Goal: Information Seeking & Learning: Compare options

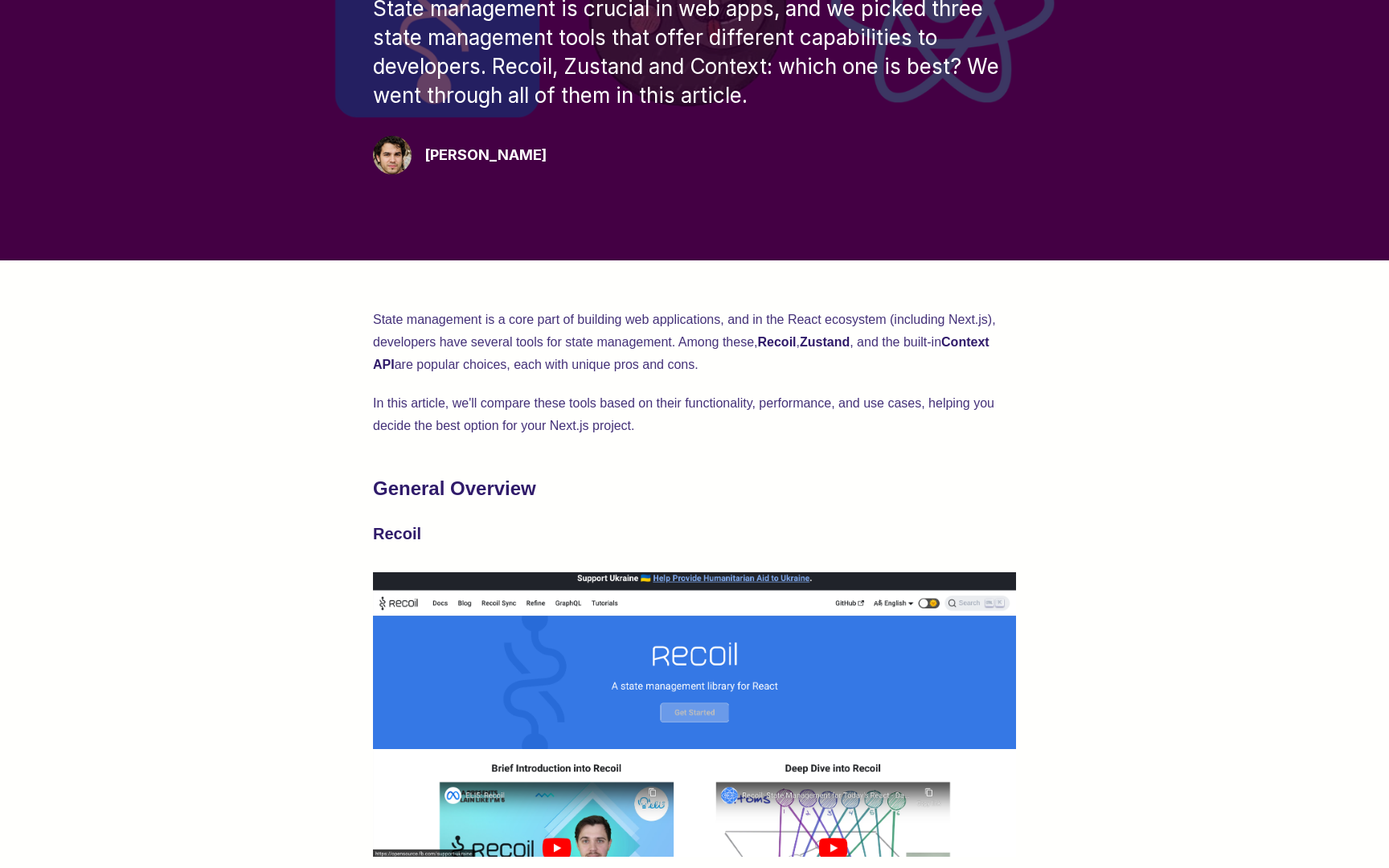
scroll to position [351, 0]
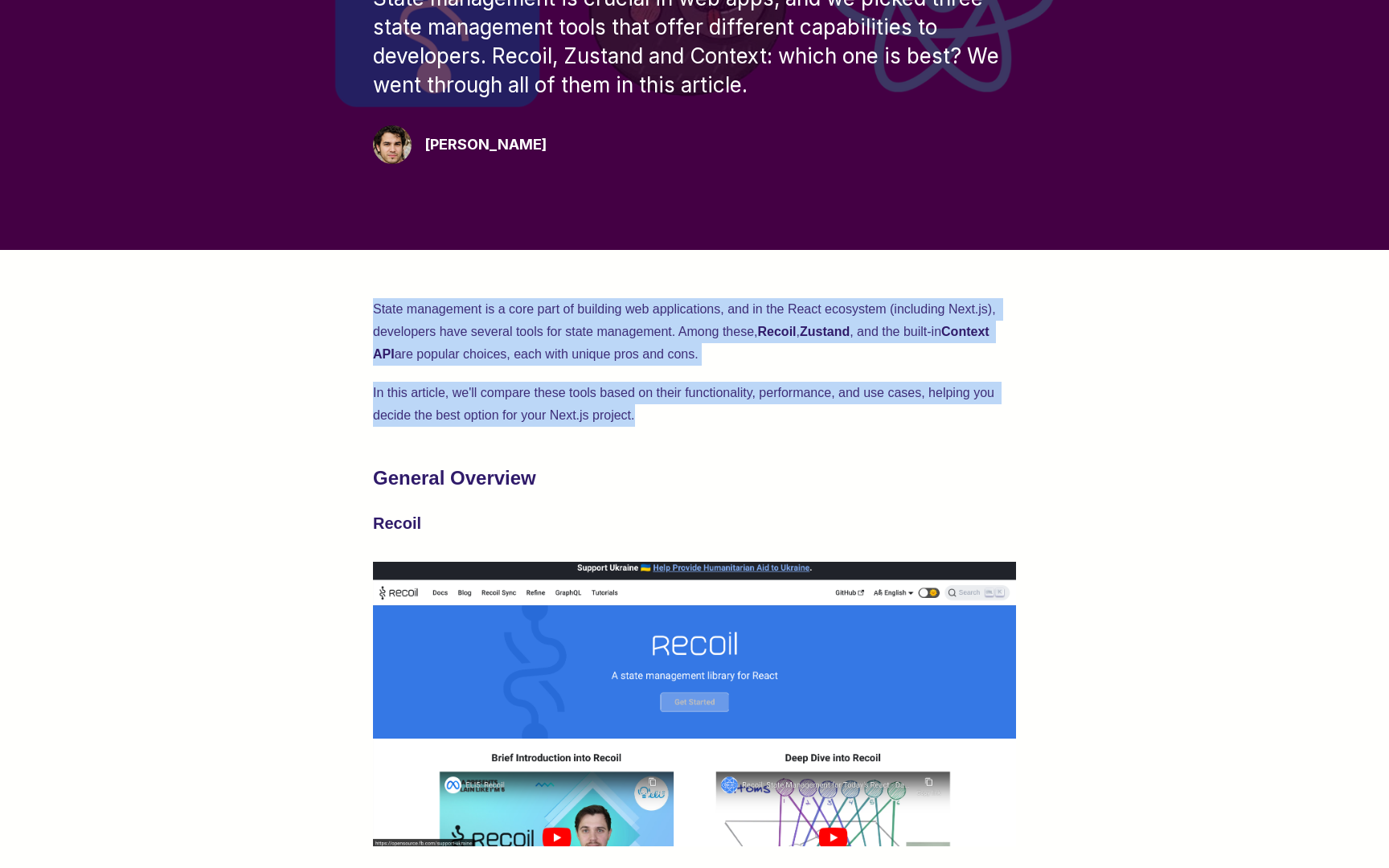
drag, startPoint x: 369, startPoint y: 313, endPoint x: 654, endPoint y: 429, distance: 307.7
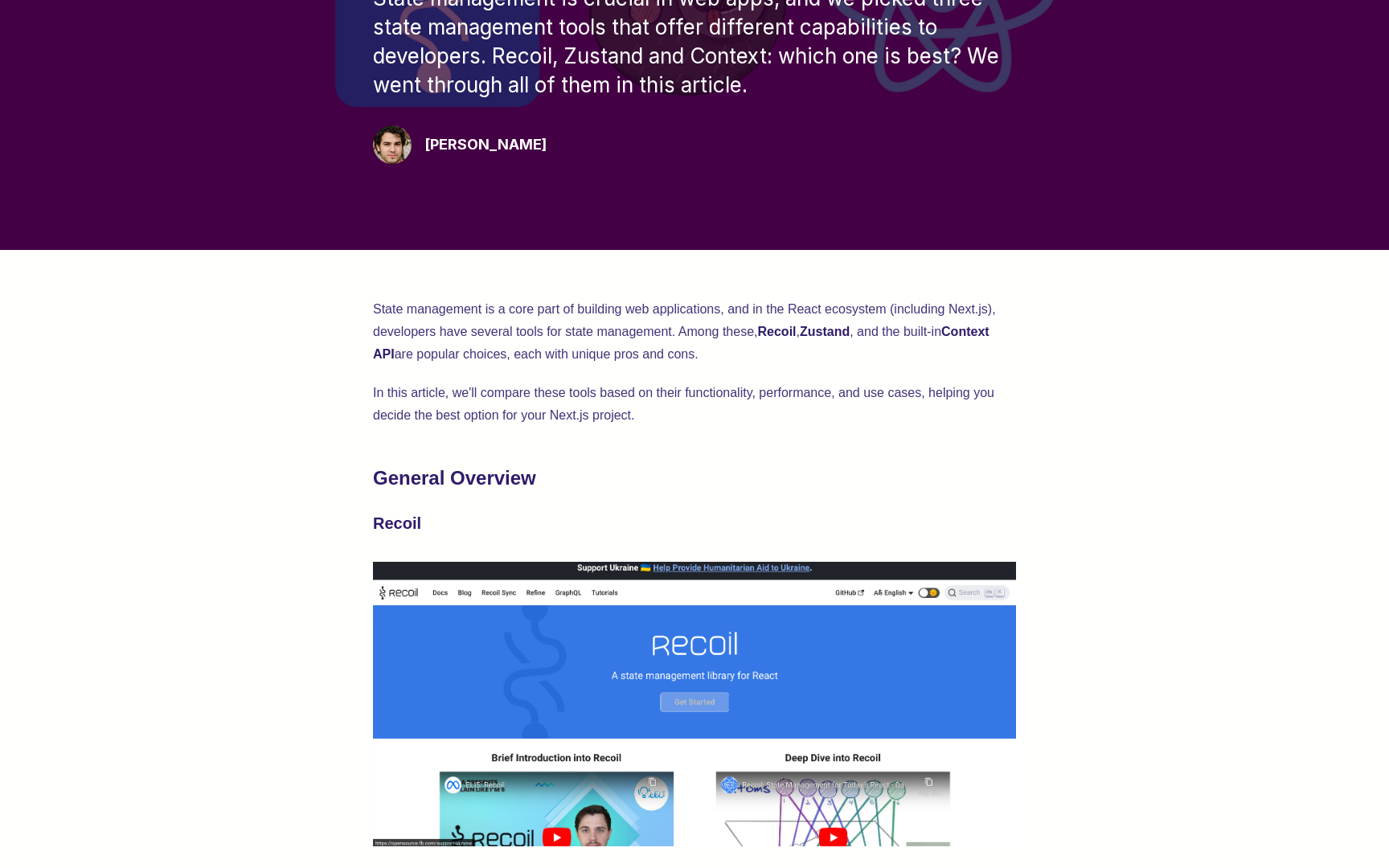
click at [854, 423] on p "In this article, we'll compare these tools based on their functionality, perfor…" at bounding box center [694, 404] width 643 height 45
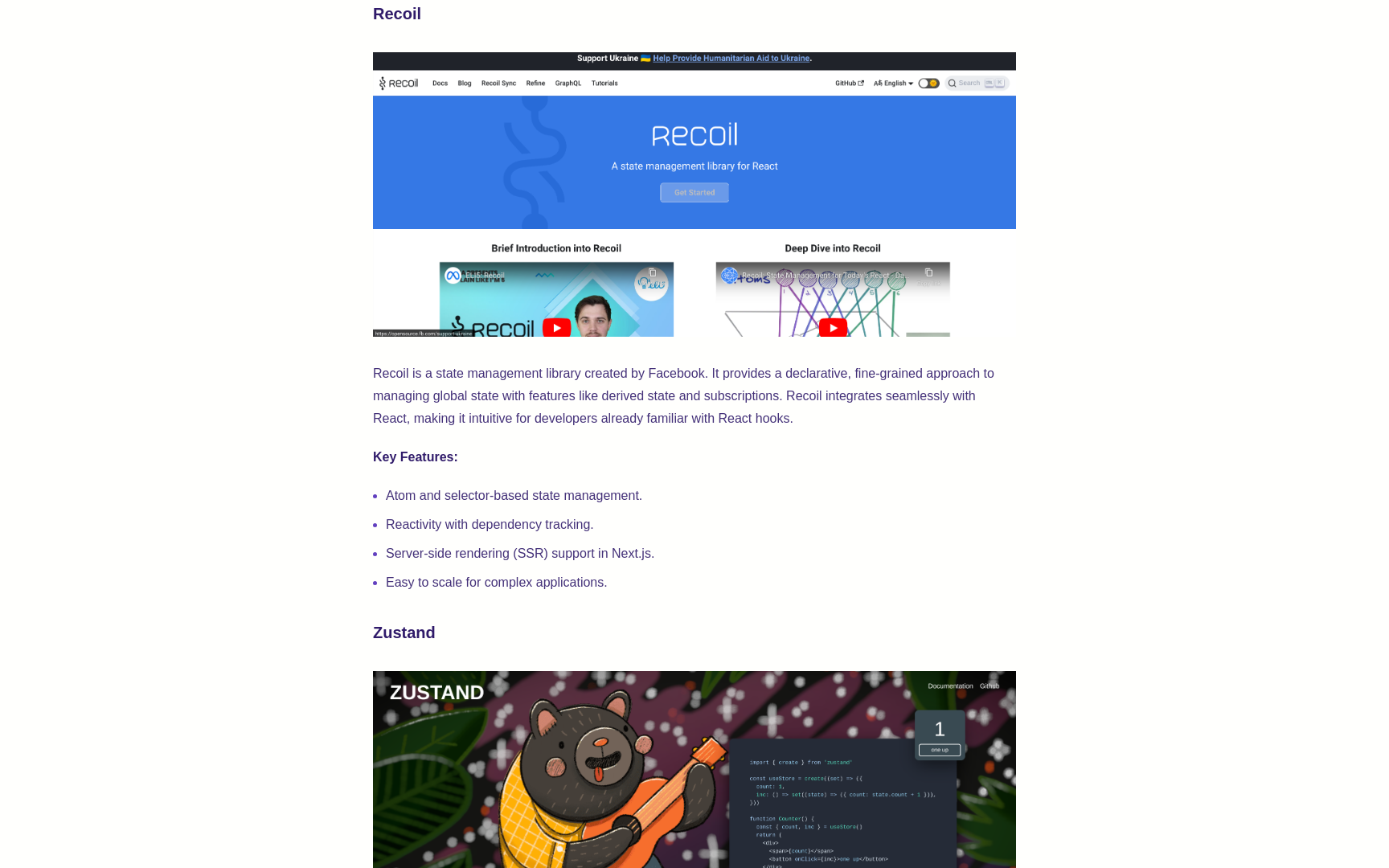
scroll to position [905, 0]
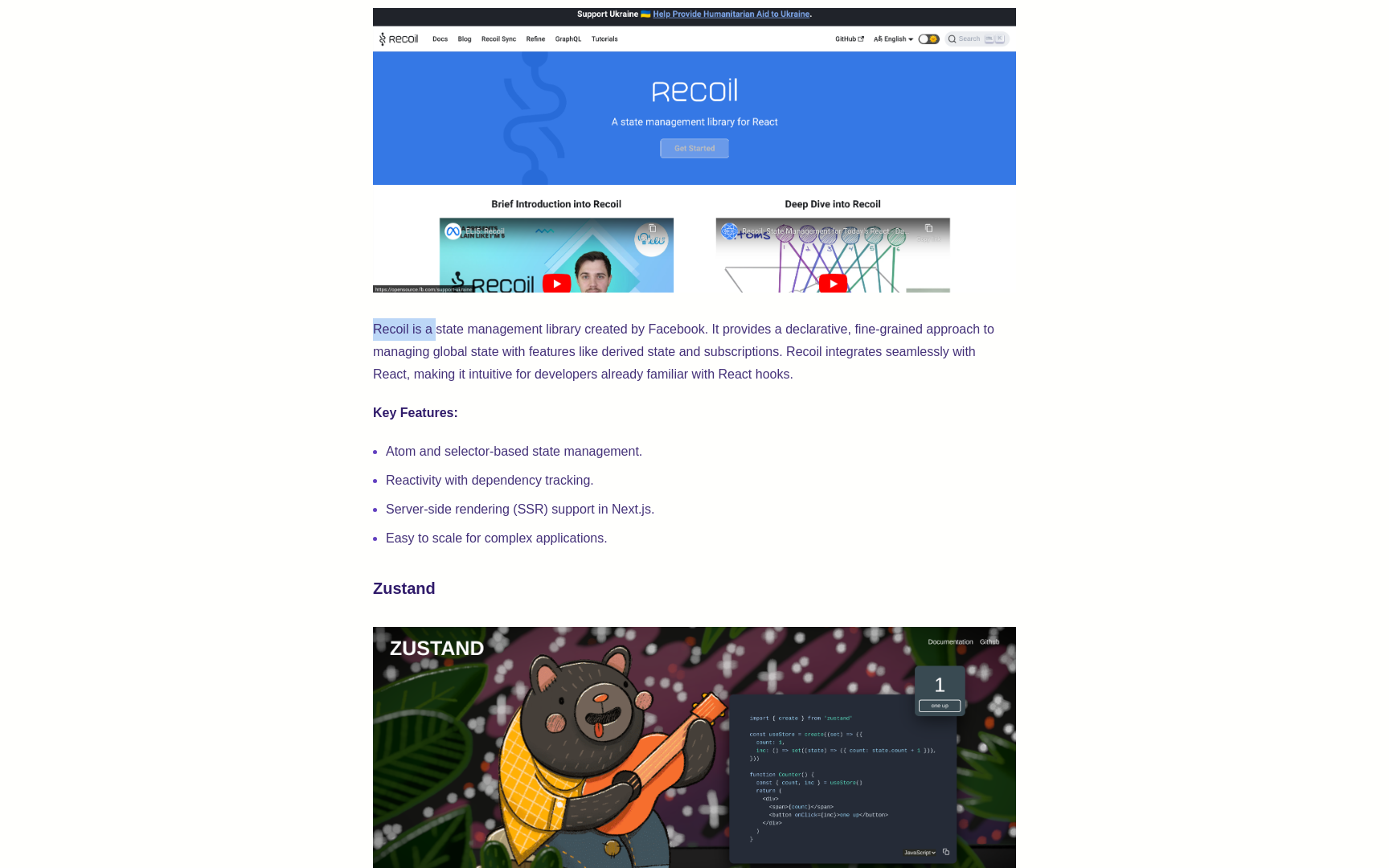
drag, startPoint x: 355, startPoint y: 318, endPoint x: 659, endPoint y: 351, distance: 305.8
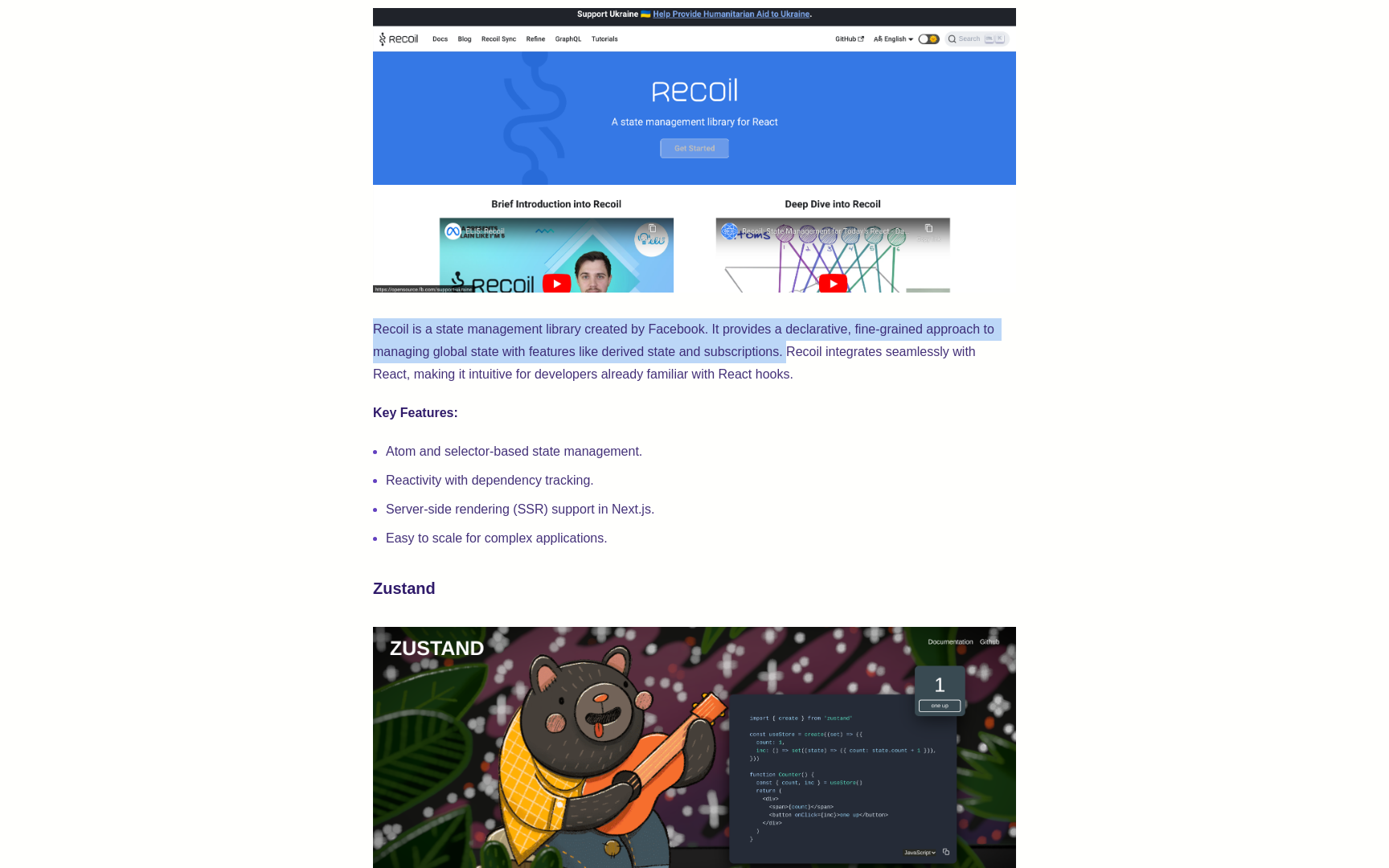
drag, startPoint x: 790, startPoint y: 358, endPoint x: 367, endPoint y: 332, distance: 423.8
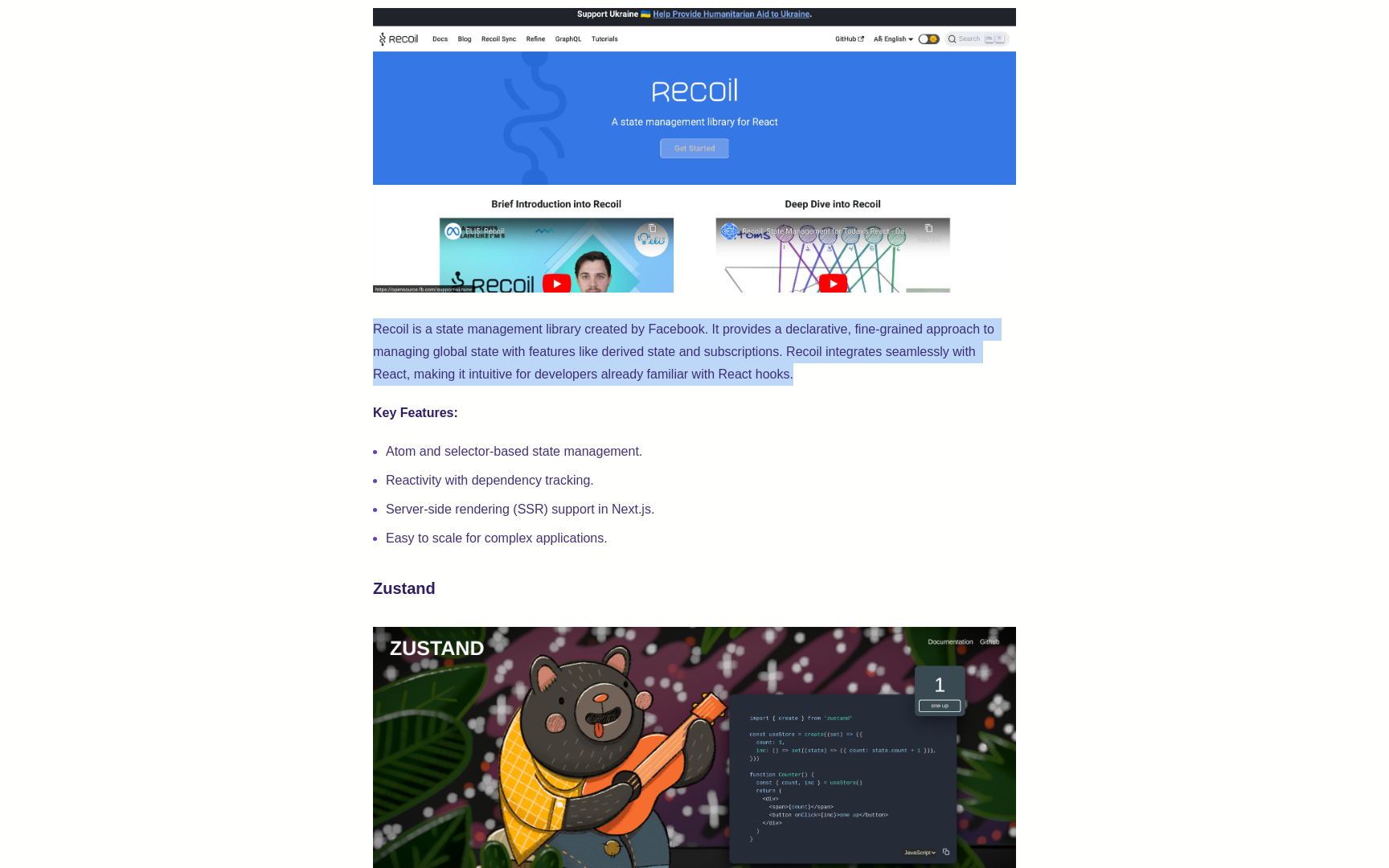
drag, startPoint x: 367, startPoint y: 332, endPoint x: 816, endPoint y: 372, distance: 450.8
click at [823, 378] on p "Recoil is a state management library created by Facebook. It provides a declara…" at bounding box center [694, 351] width 643 height 67
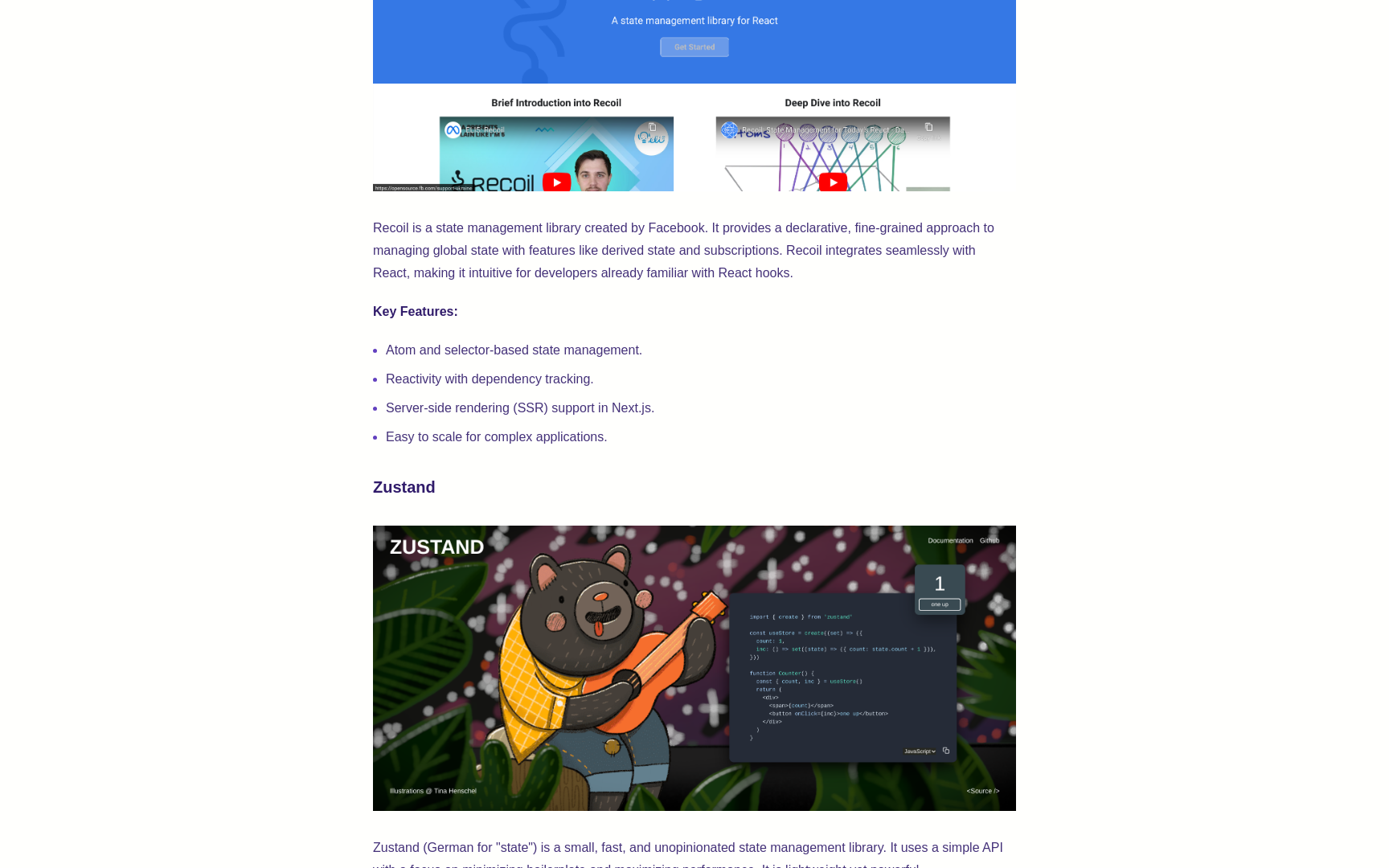
scroll to position [1050, 0]
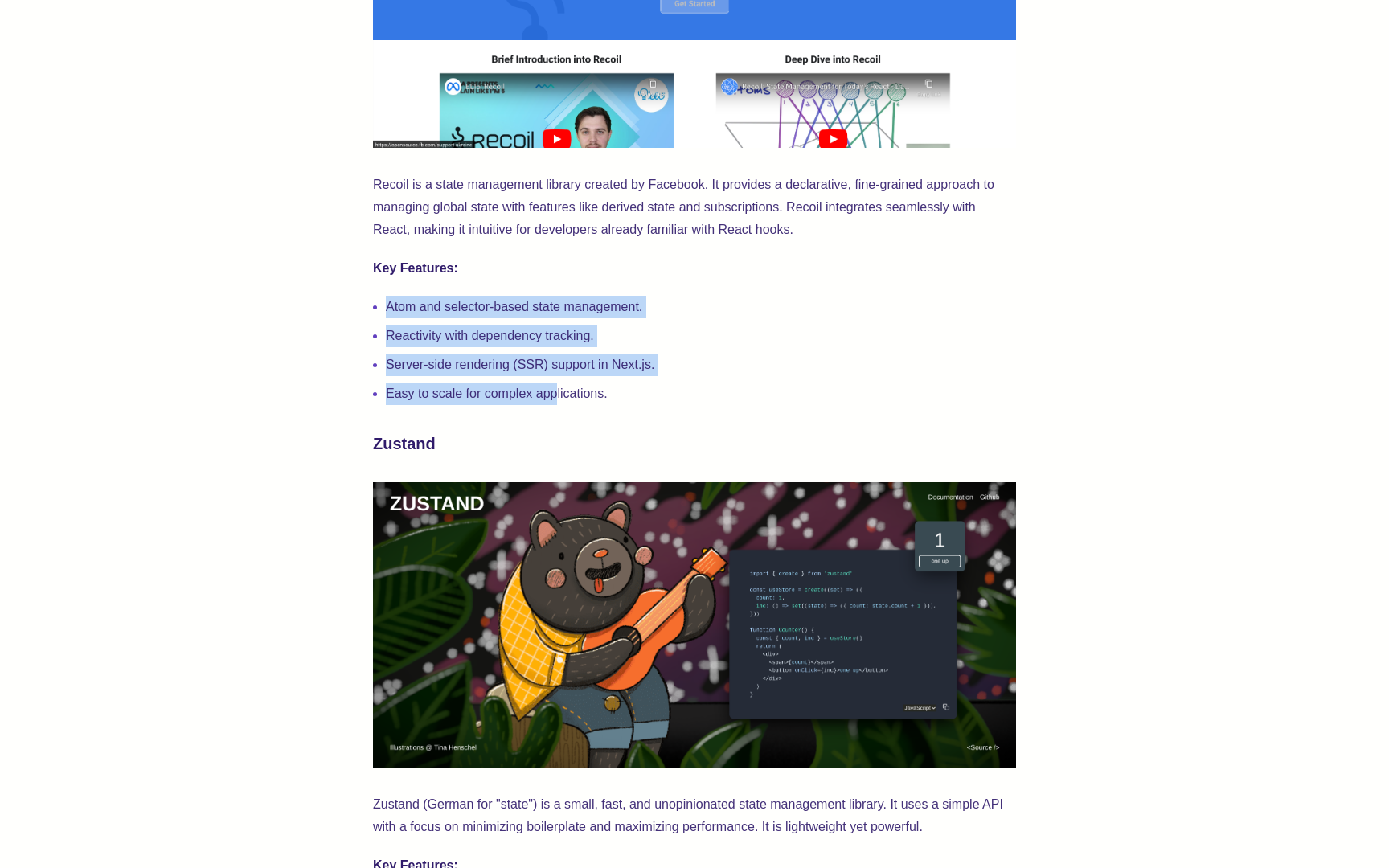
drag, startPoint x: 559, startPoint y: 401, endPoint x: 334, endPoint y: 286, distance: 252.7
drag, startPoint x: 606, startPoint y: 389, endPoint x: 359, endPoint y: 300, distance: 262.5
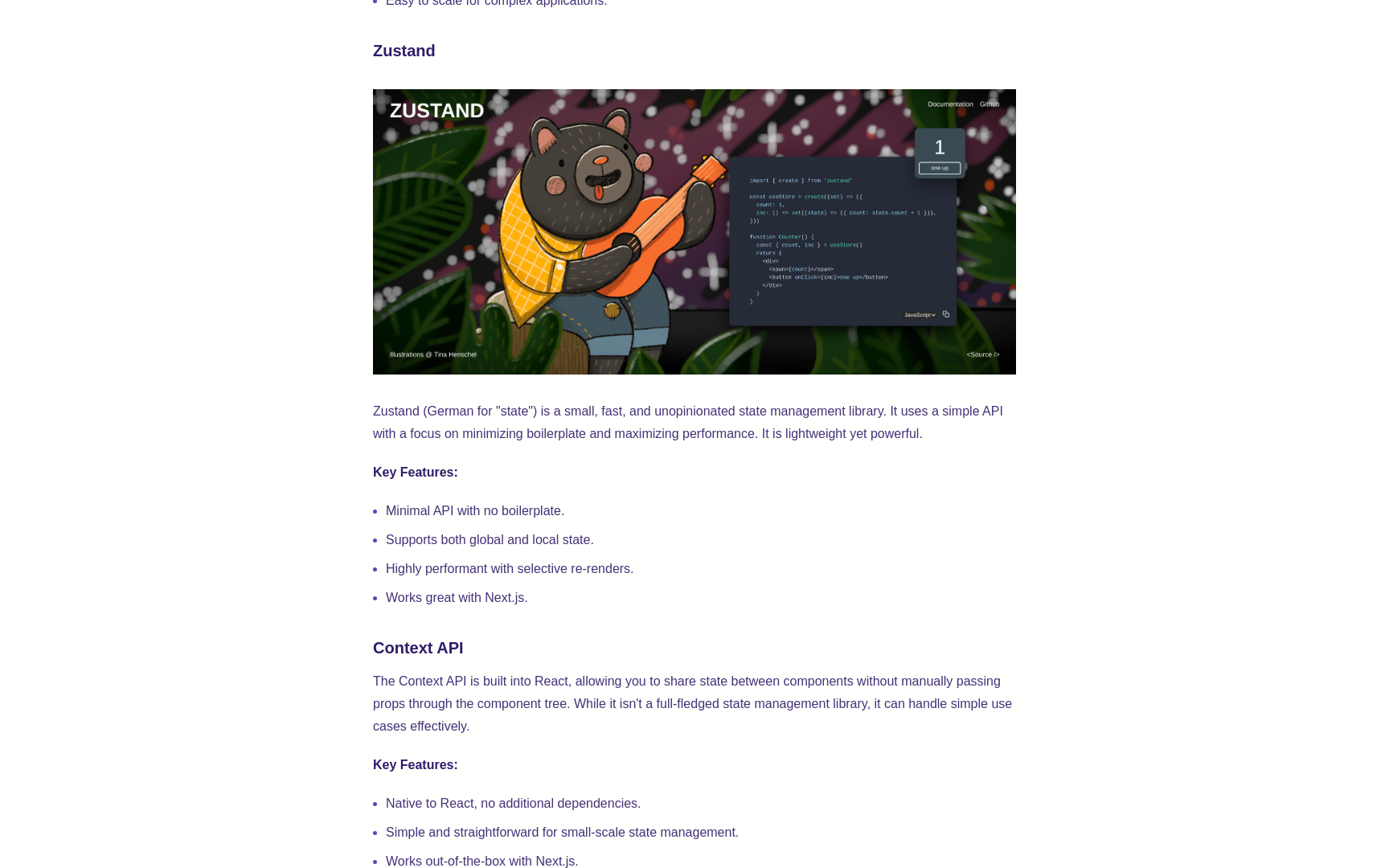
scroll to position [1603, 0]
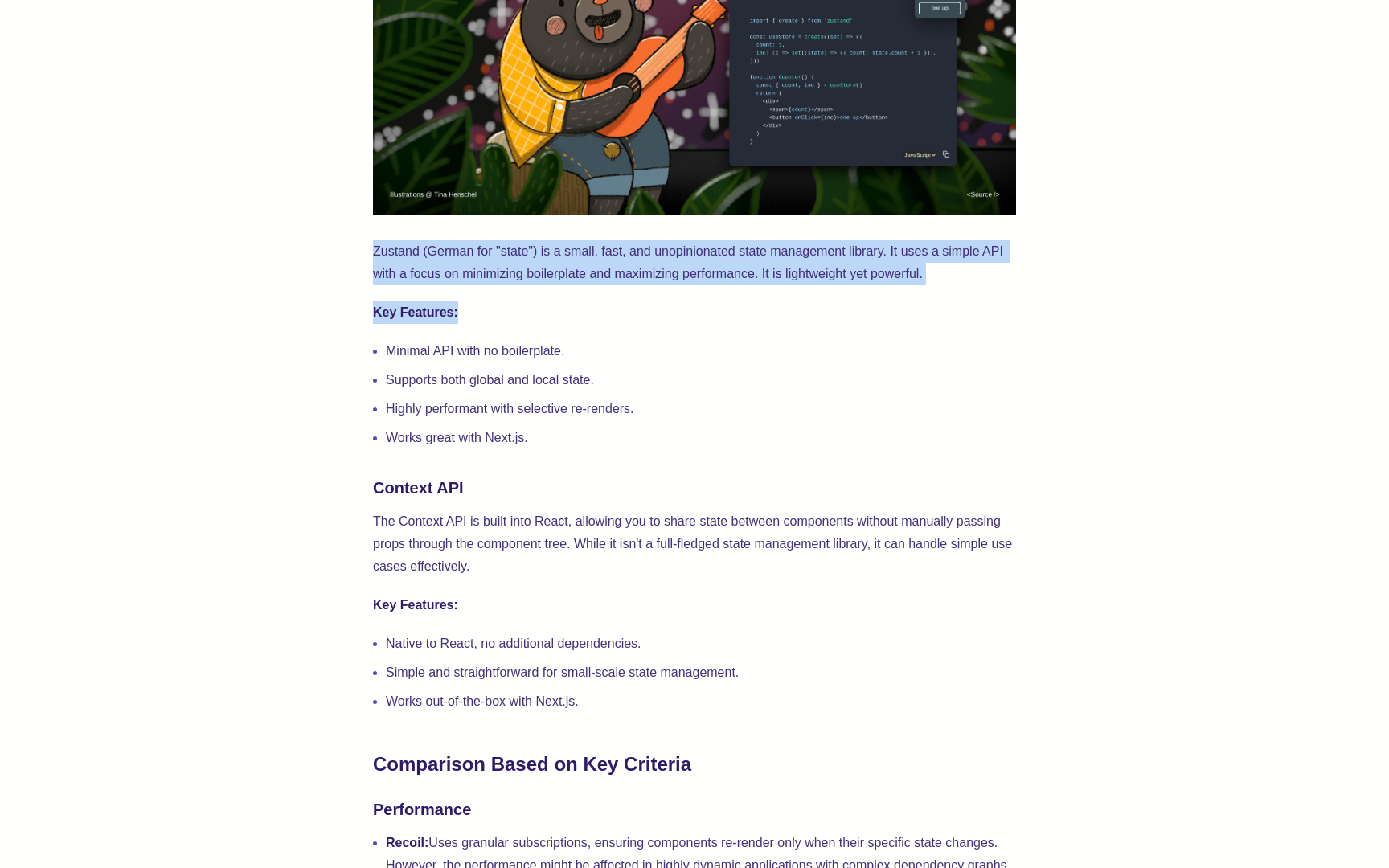
drag, startPoint x: 367, startPoint y: 246, endPoint x: 867, endPoint y: 304, distance: 503.4
click at [962, 272] on p "Zustand (German for "state") is a small, fast, and unopinionated state manageme…" at bounding box center [694, 262] width 643 height 45
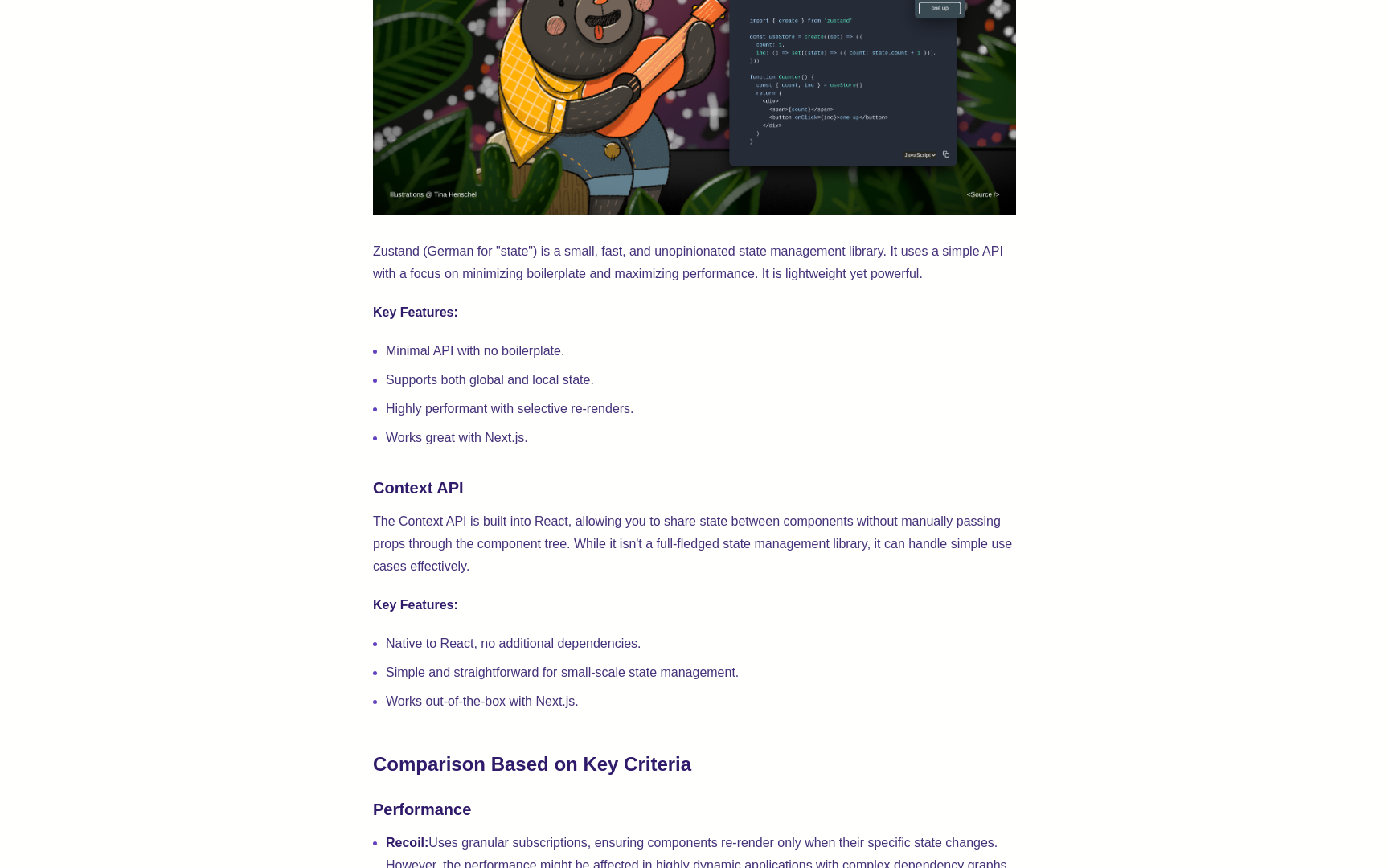
click at [962, 272] on p "Zustand (German for "state") is a small, fast, and unopinionated state manageme…" at bounding box center [694, 262] width 643 height 45
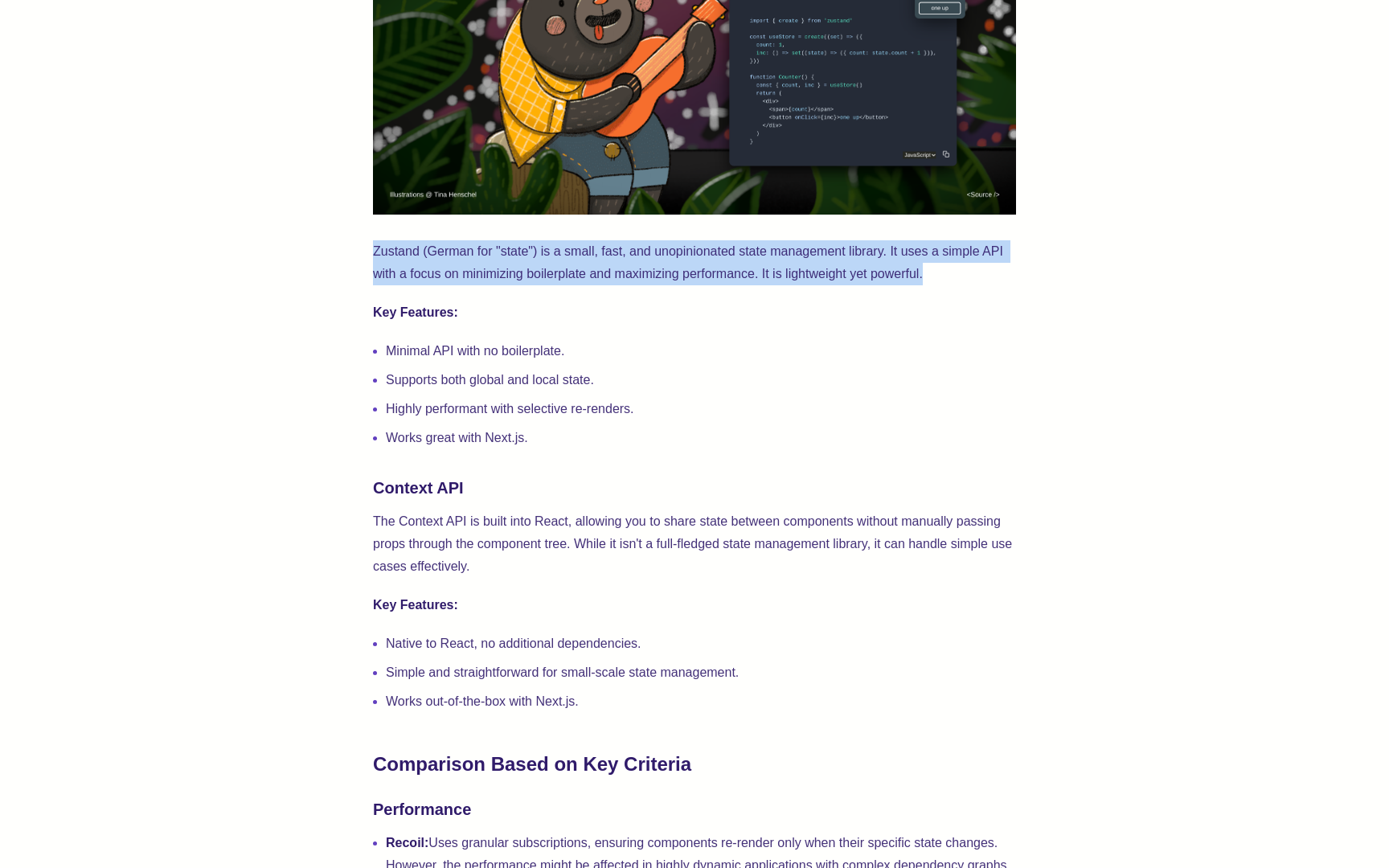
drag, startPoint x: 962, startPoint y: 272, endPoint x: 390, endPoint y: 228, distance: 573.7
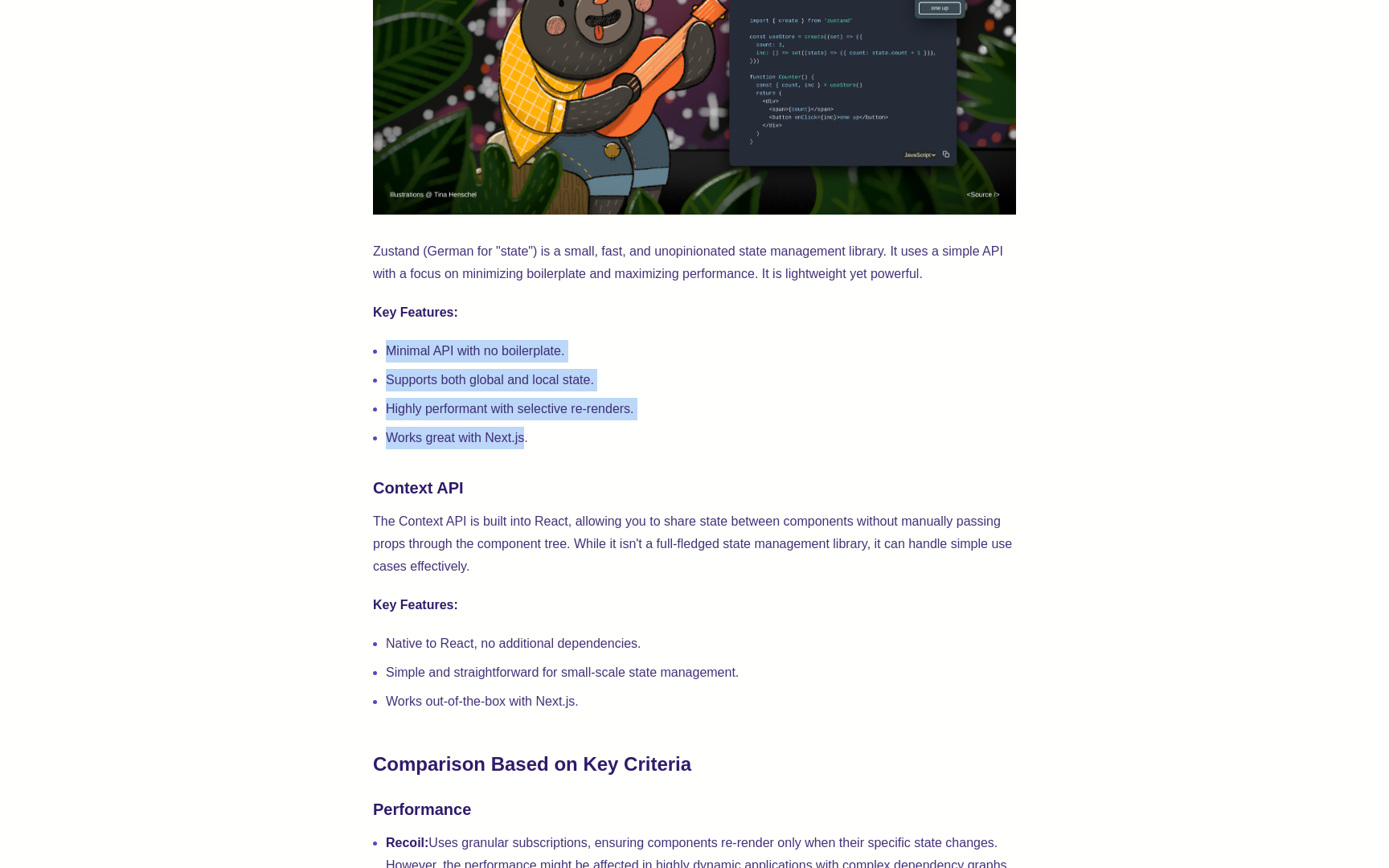
drag, startPoint x: 526, startPoint y: 439, endPoint x: 337, endPoint y: 351, distance: 208.5
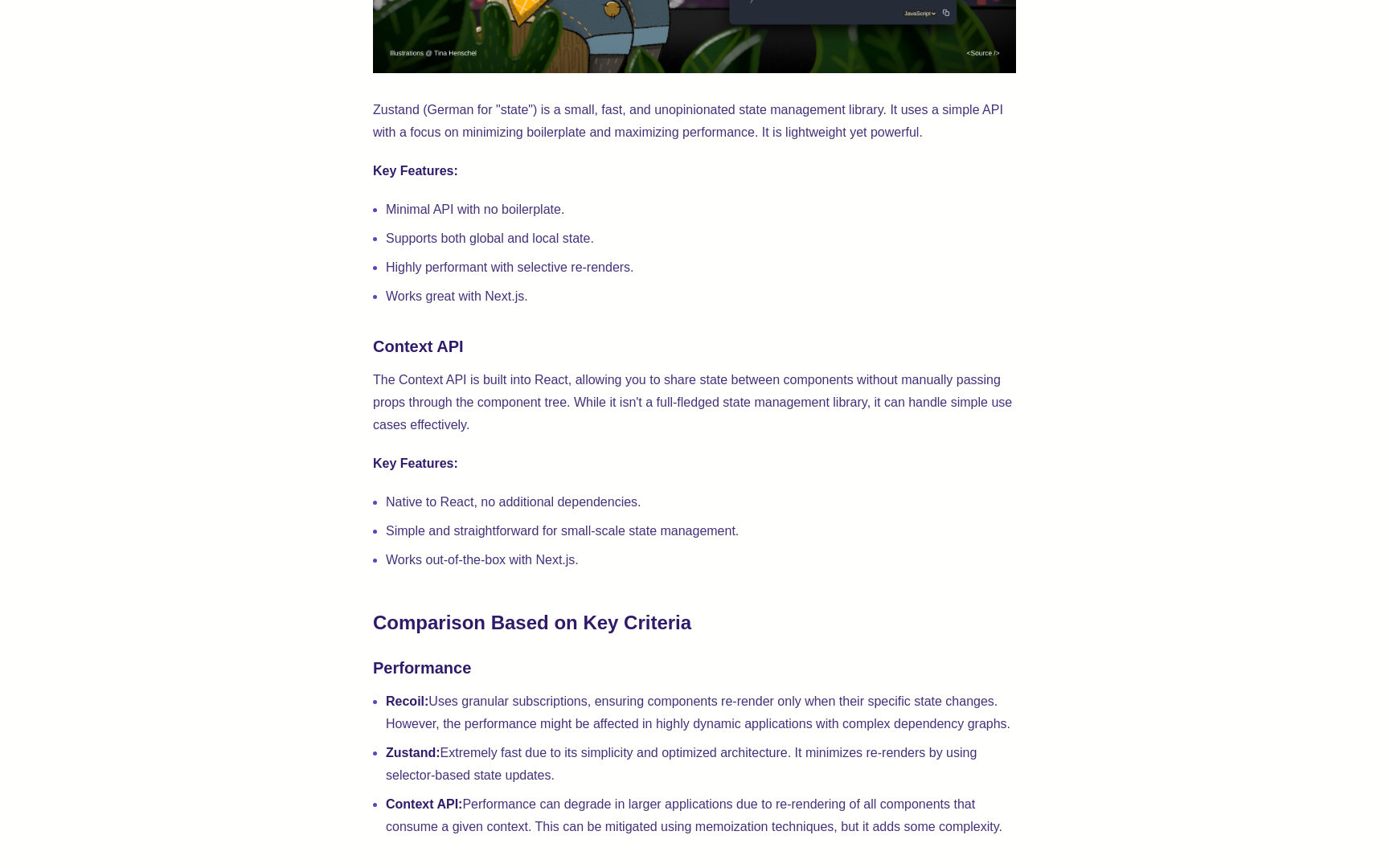
scroll to position [1788, 0]
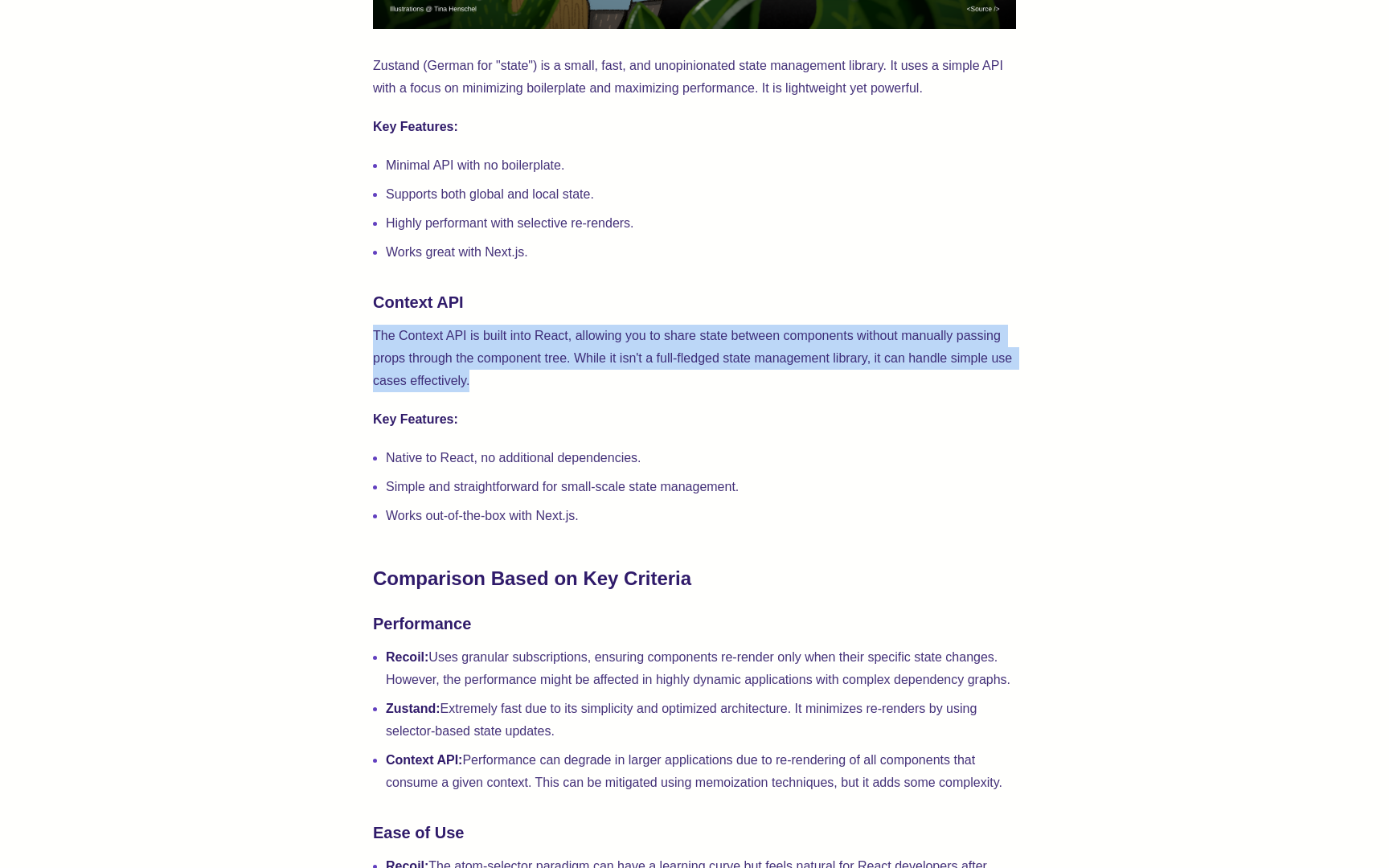
drag, startPoint x: 369, startPoint y: 332, endPoint x: 472, endPoint y: 390, distance: 118.2
click at [472, 390] on p "The Context API is built into React, allowing you to share state between compon…" at bounding box center [694, 358] width 643 height 67
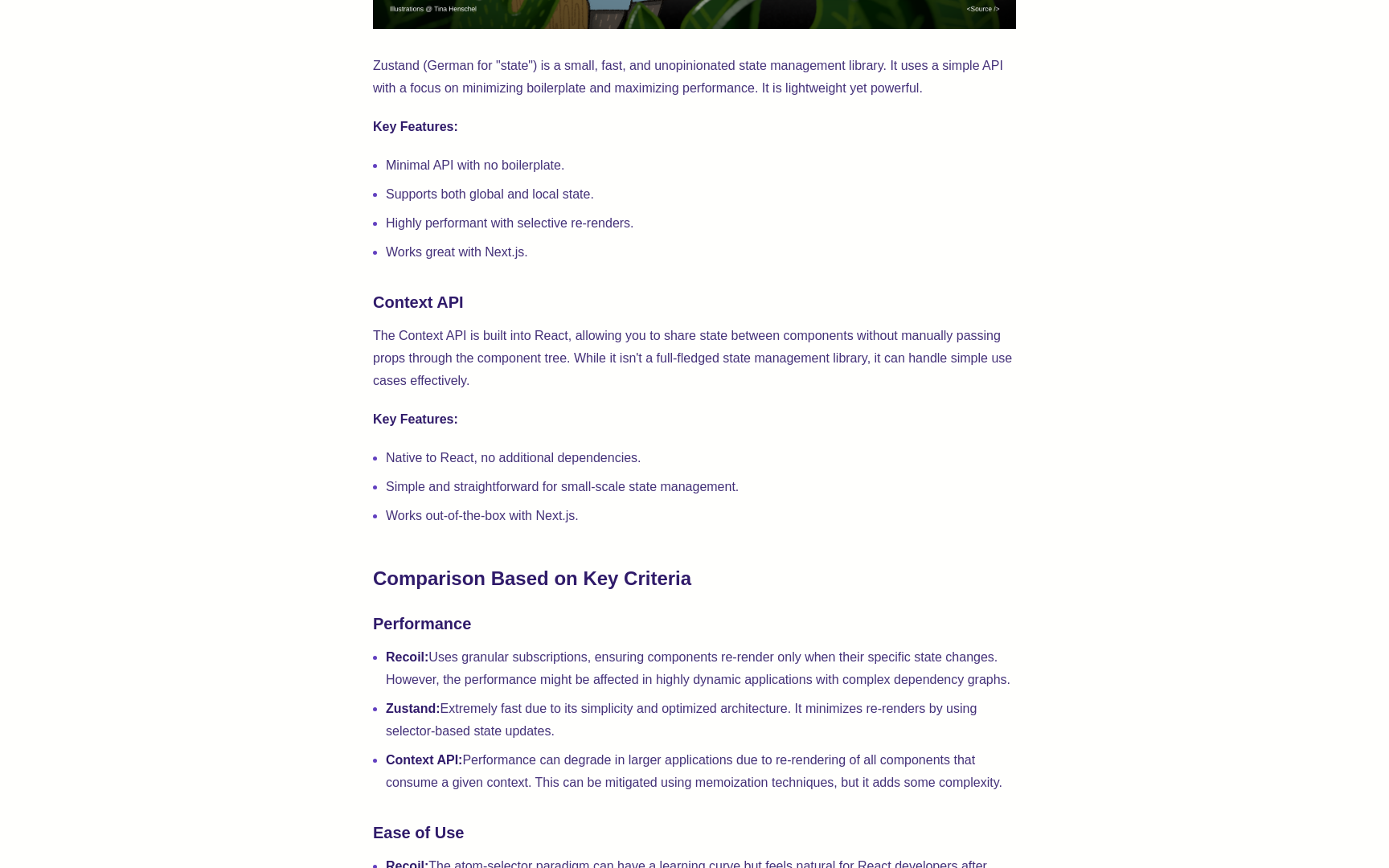
click at [472, 390] on p "The Context API is built into React, allowing you to share state between compon…" at bounding box center [694, 358] width 643 height 67
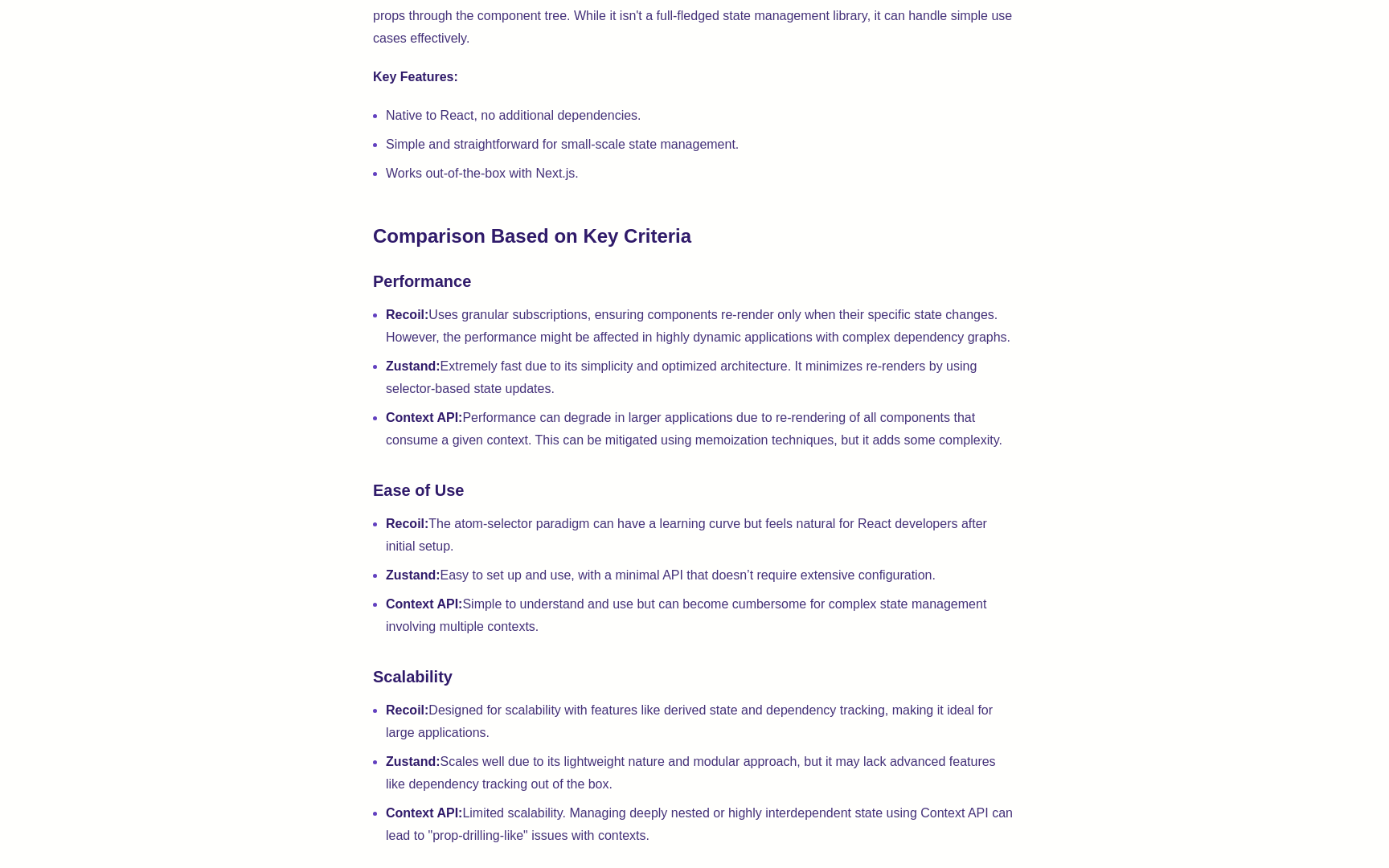
scroll to position [2223, 0]
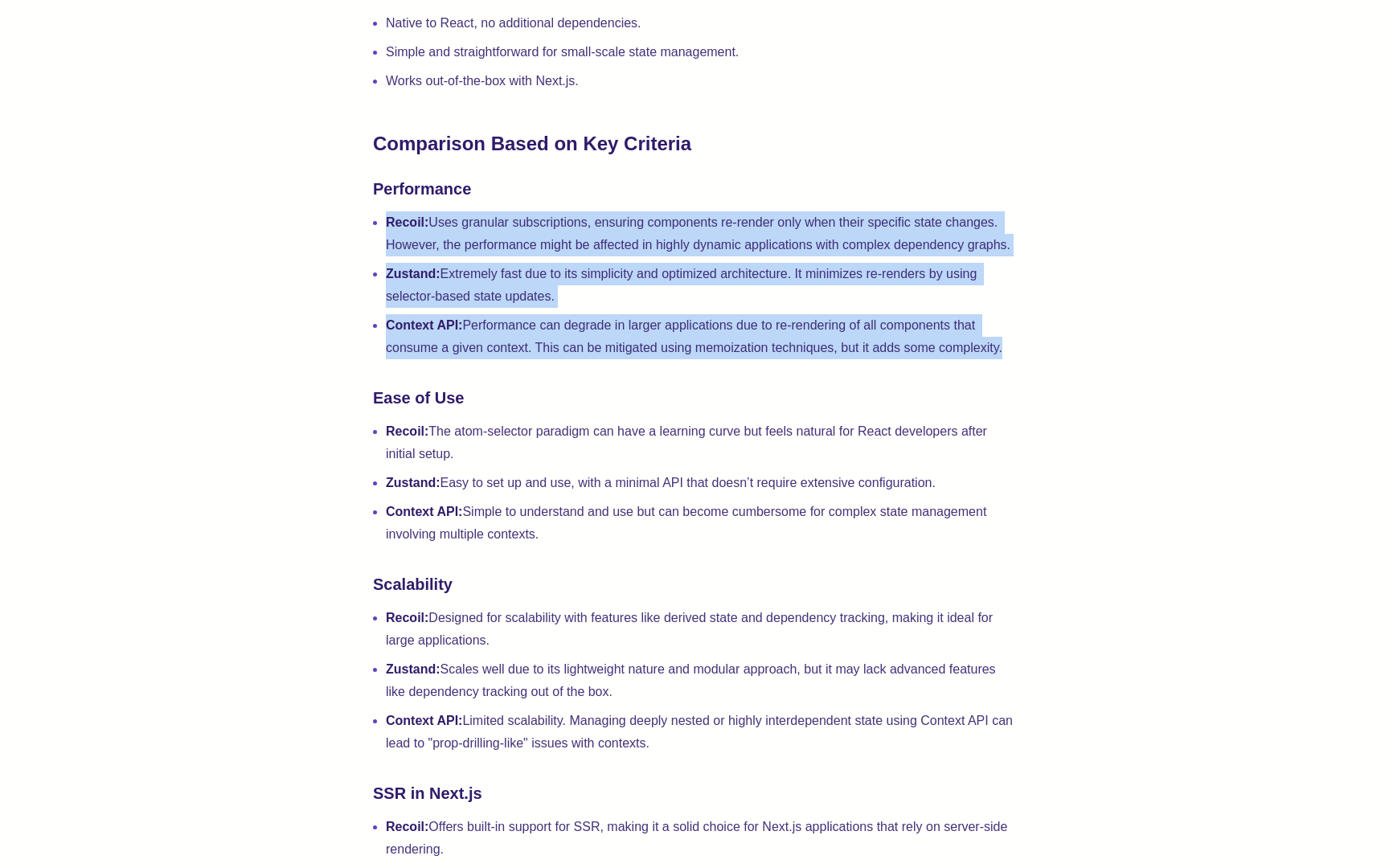
drag, startPoint x: 385, startPoint y: 217, endPoint x: 676, endPoint y: 361, distance: 324.7
click at [675, 361] on div "State management is a core part of building web applications, and in the React …" at bounding box center [694, 740] width 643 height 4627
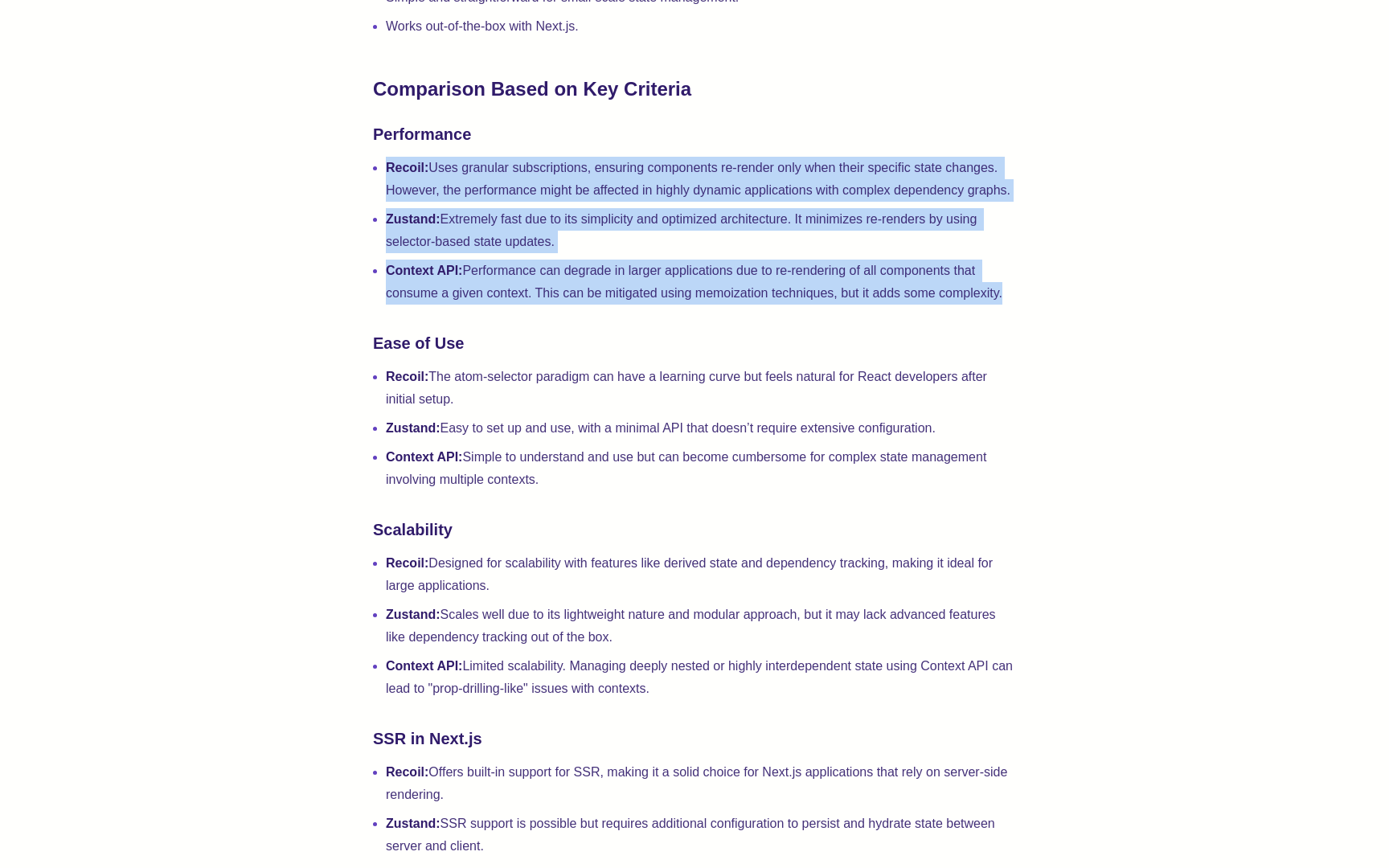
scroll to position [2295, 0]
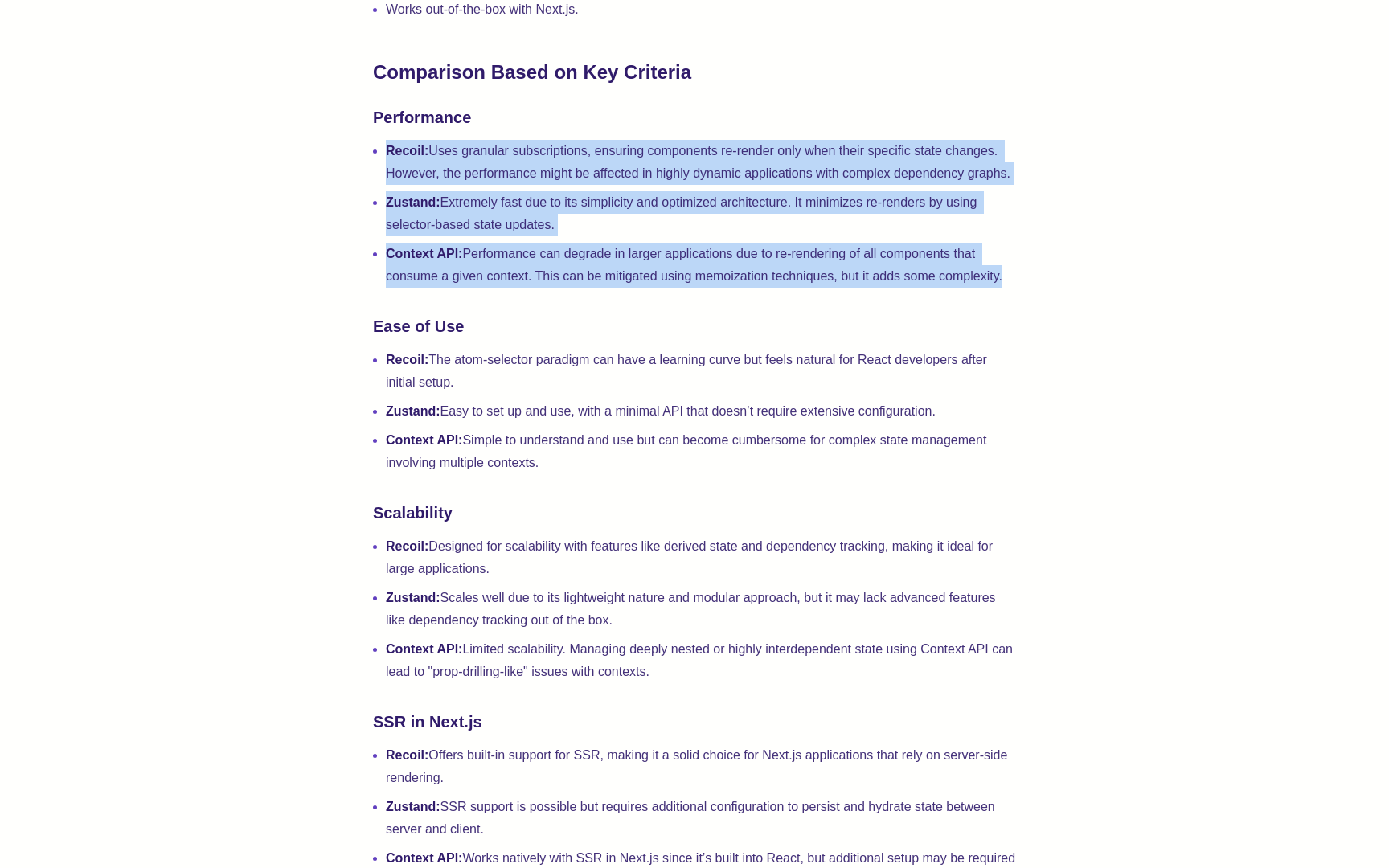
click at [554, 458] on li "Context API: Simple to understand and use but can become cumbersome for complex…" at bounding box center [700, 452] width 630 height 45
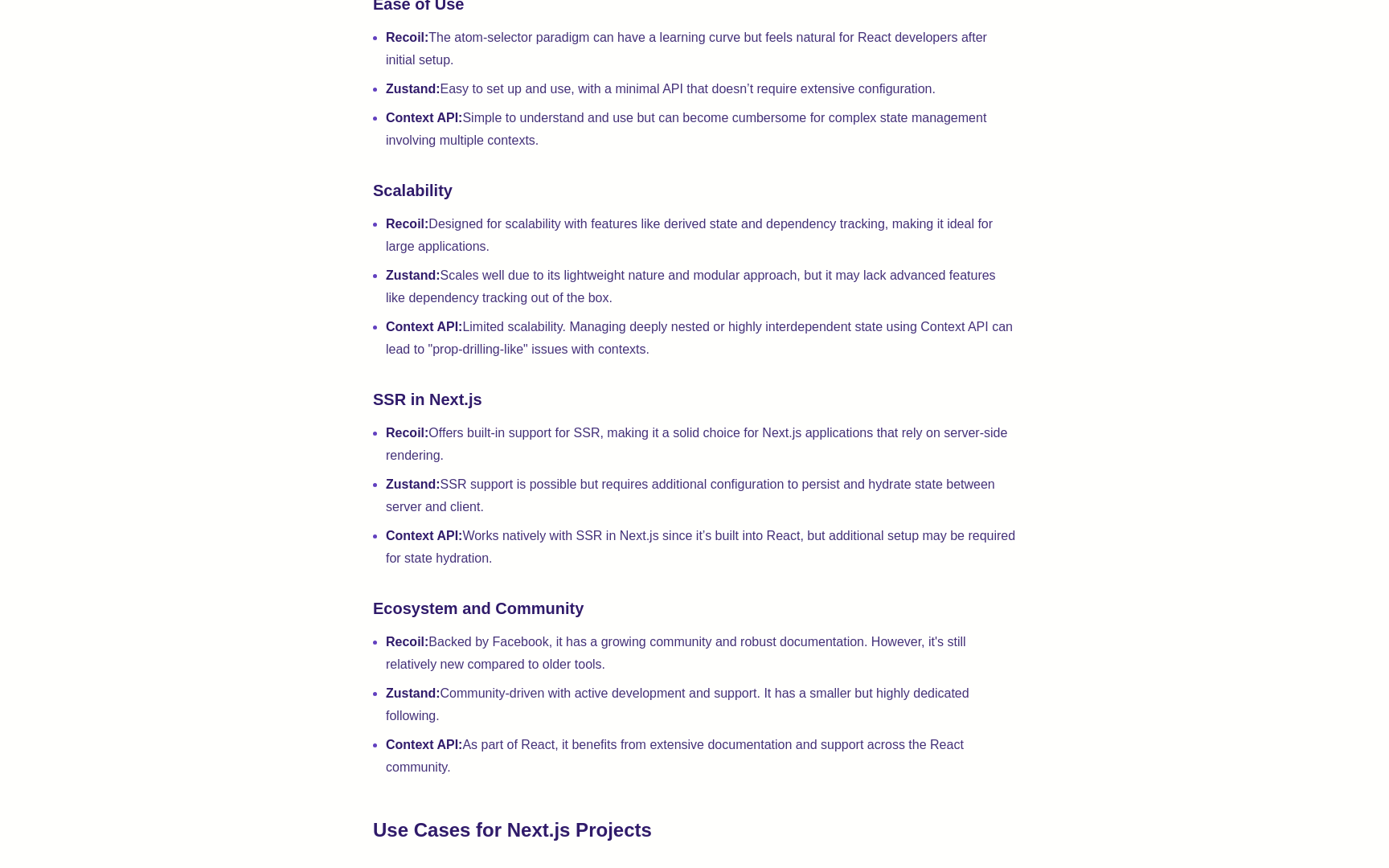
scroll to position [2711, 0]
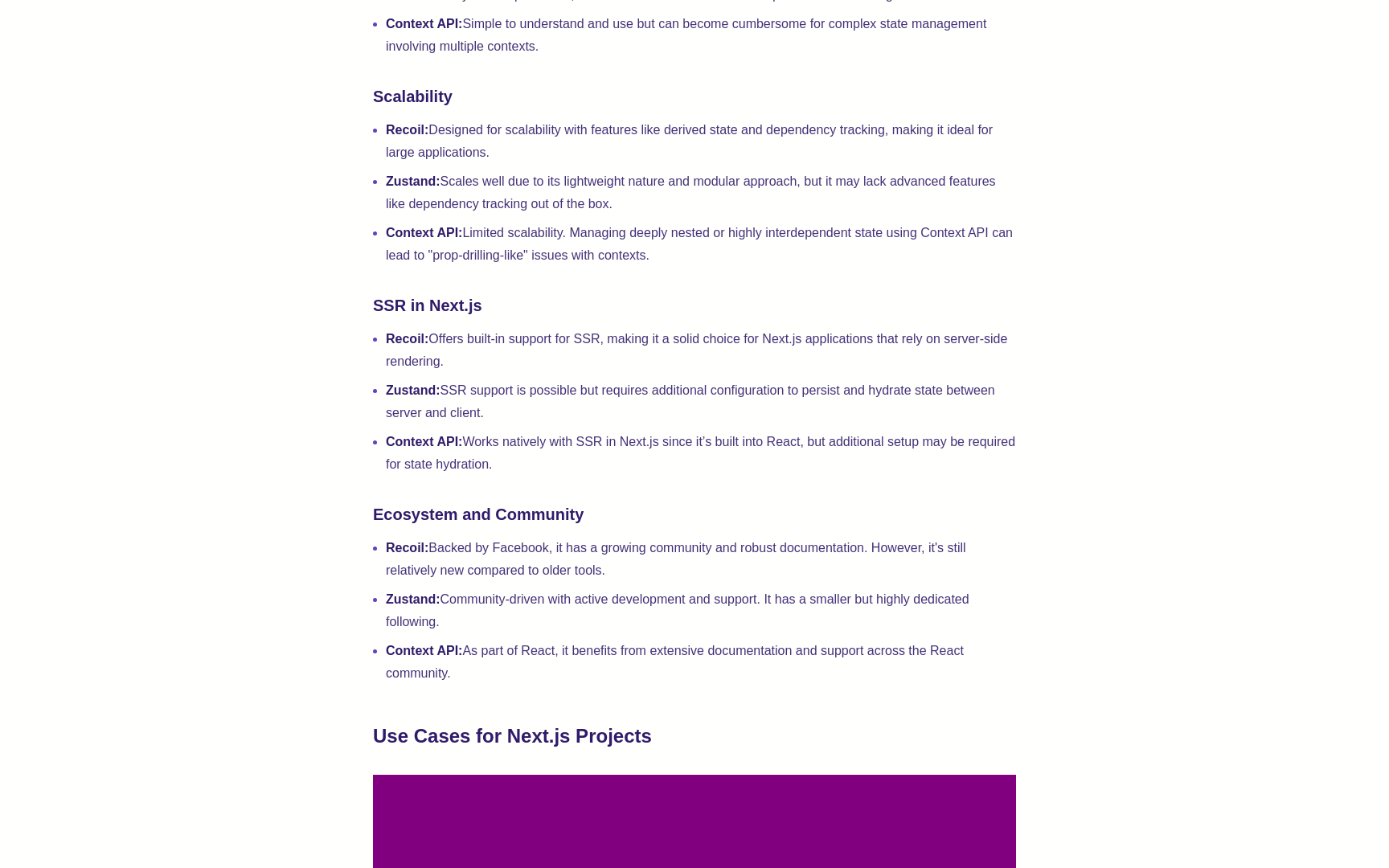
click at [432, 336] on li "Recoil: Offers built-in support for SSR, making it a solid choice for Next.js a…" at bounding box center [700, 350] width 630 height 45
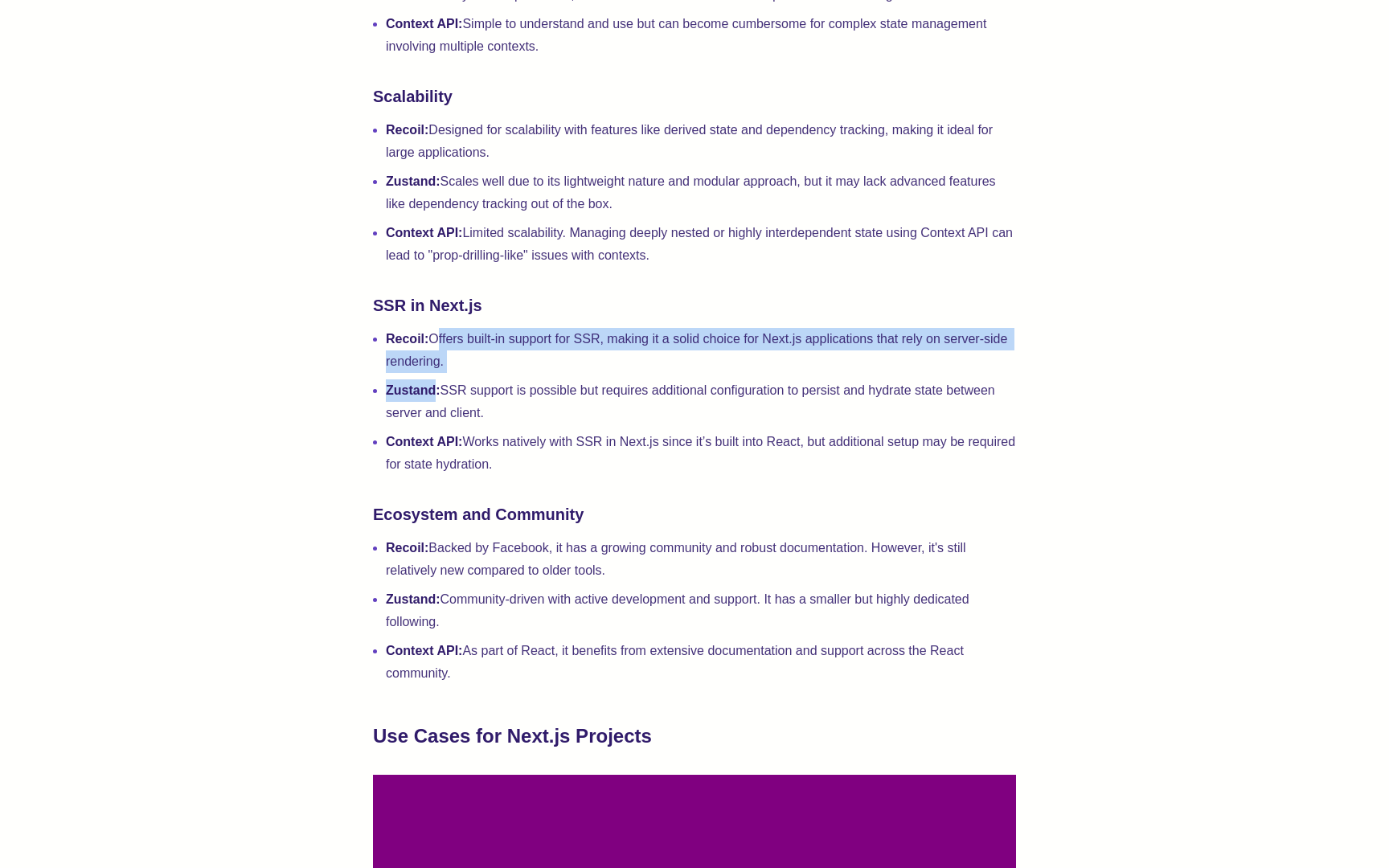
drag, startPoint x: 432, startPoint y: 336, endPoint x: 502, endPoint y: 374, distance: 79.6
click at [502, 374] on ul "Recoil: Offers built-in support for SSR, making it a solid choice for Next.js a…" at bounding box center [694, 402] width 643 height 148
drag, startPoint x: 447, startPoint y: 389, endPoint x: 518, endPoint y: 423, distance: 78.7
click at [518, 423] on li "Zustand: SSR support is possible but requires additional configuration to persi…" at bounding box center [700, 402] width 630 height 45
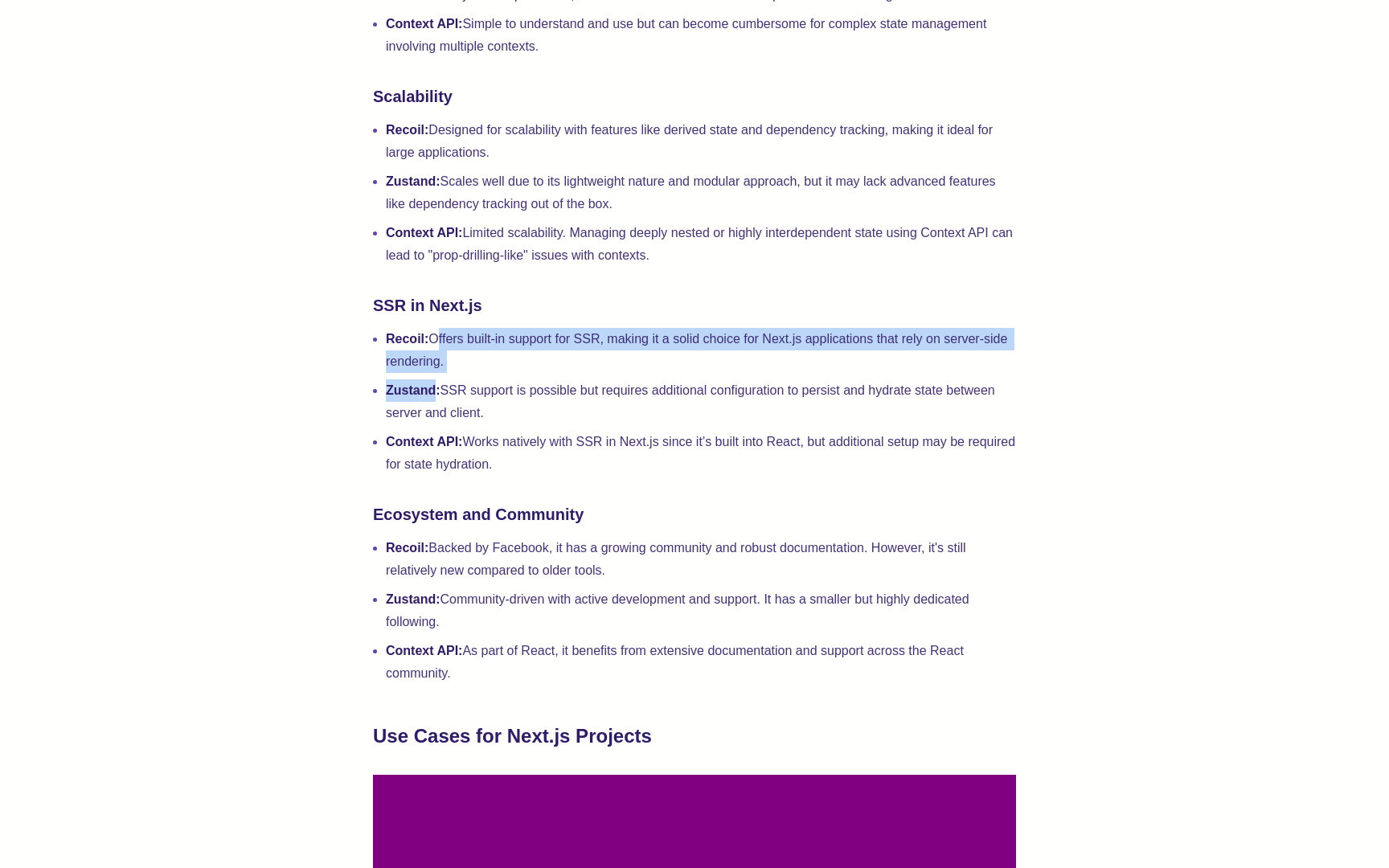
click at [518, 423] on li "Zustand: SSR support is possible but requires additional configuration to persi…" at bounding box center [700, 402] width 630 height 45
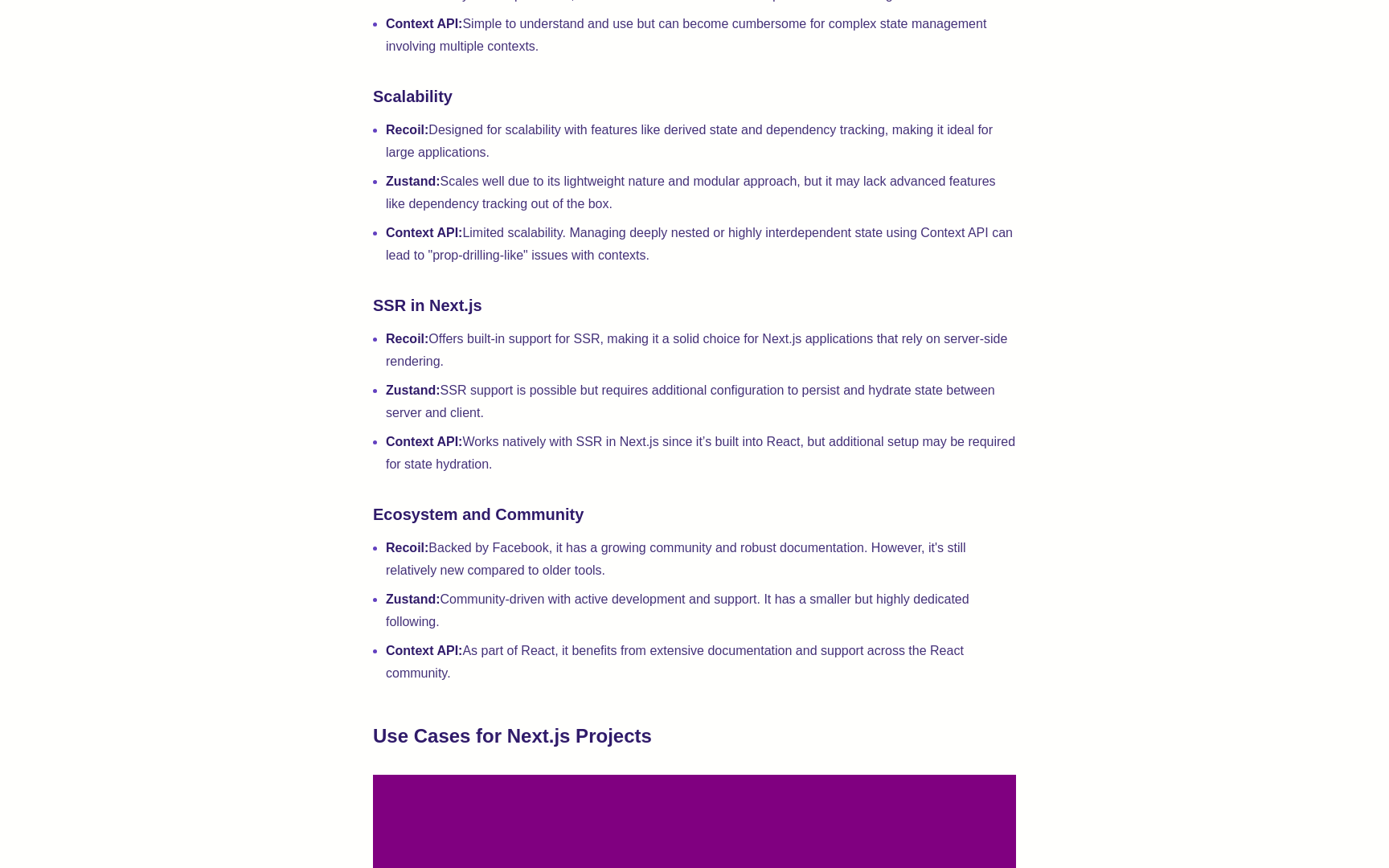
click at [518, 423] on li "Zustand: SSR support is possible but requires additional configuration to persi…" at bounding box center [700, 402] width 630 height 45
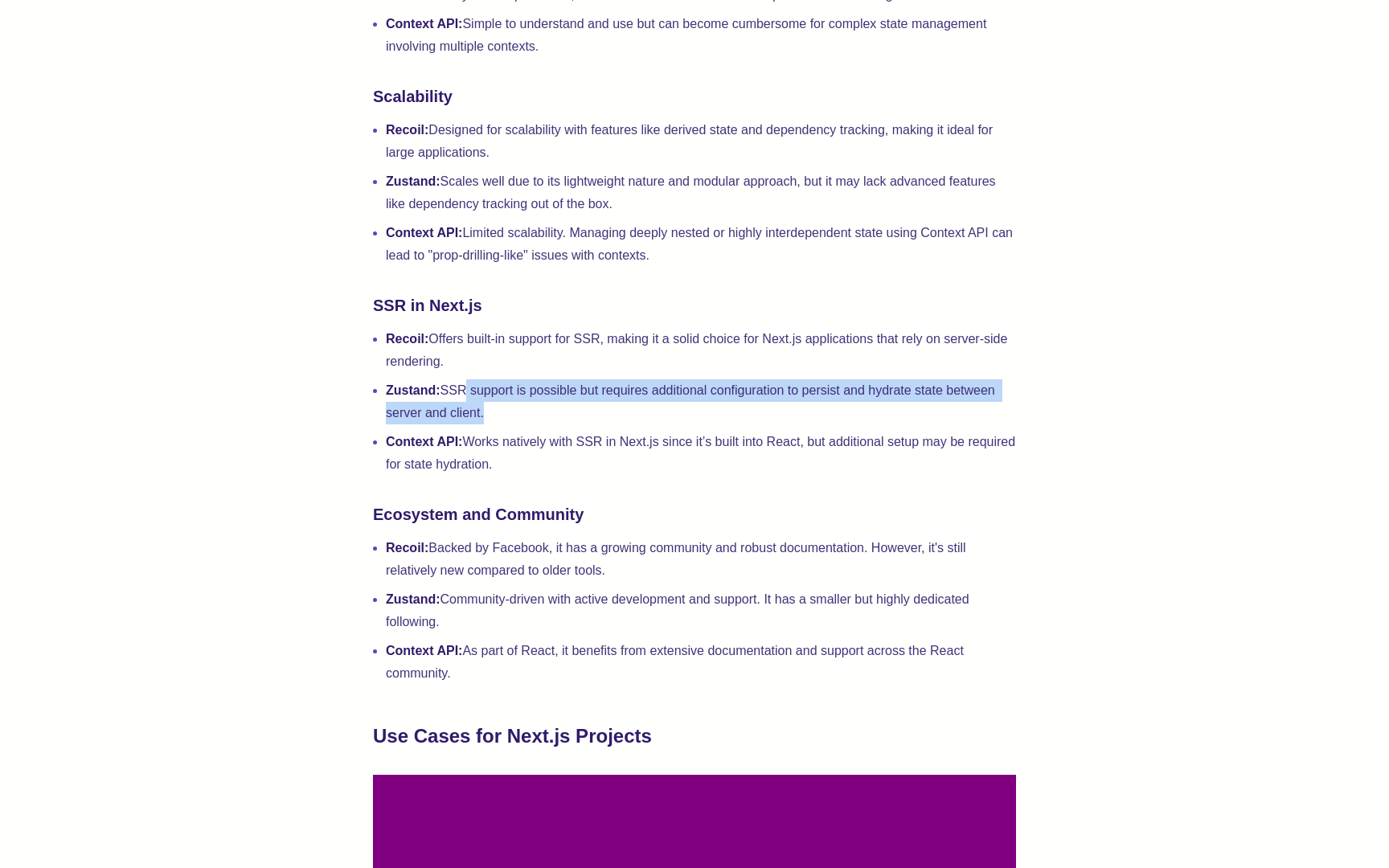
drag, startPoint x: 479, startPoint y: 406, endPoint x: 457, endPoint y: 394, distance: 25.1
click at [457, 394] on li "Zustand: SSR support is possible but requires additional configuration to persi…" at bounding box center [700, 402] width 630 height 45
drag, startPoint x: 484, startPoint y: 447, endPoint x: 556, endPoint y: 473, distance: 76.6
click at [556, 473] on li "Context API: Works natively with SSR in Next.js since it’s built into React, bu…" at bounding box center [700, 453] width 630 height 45
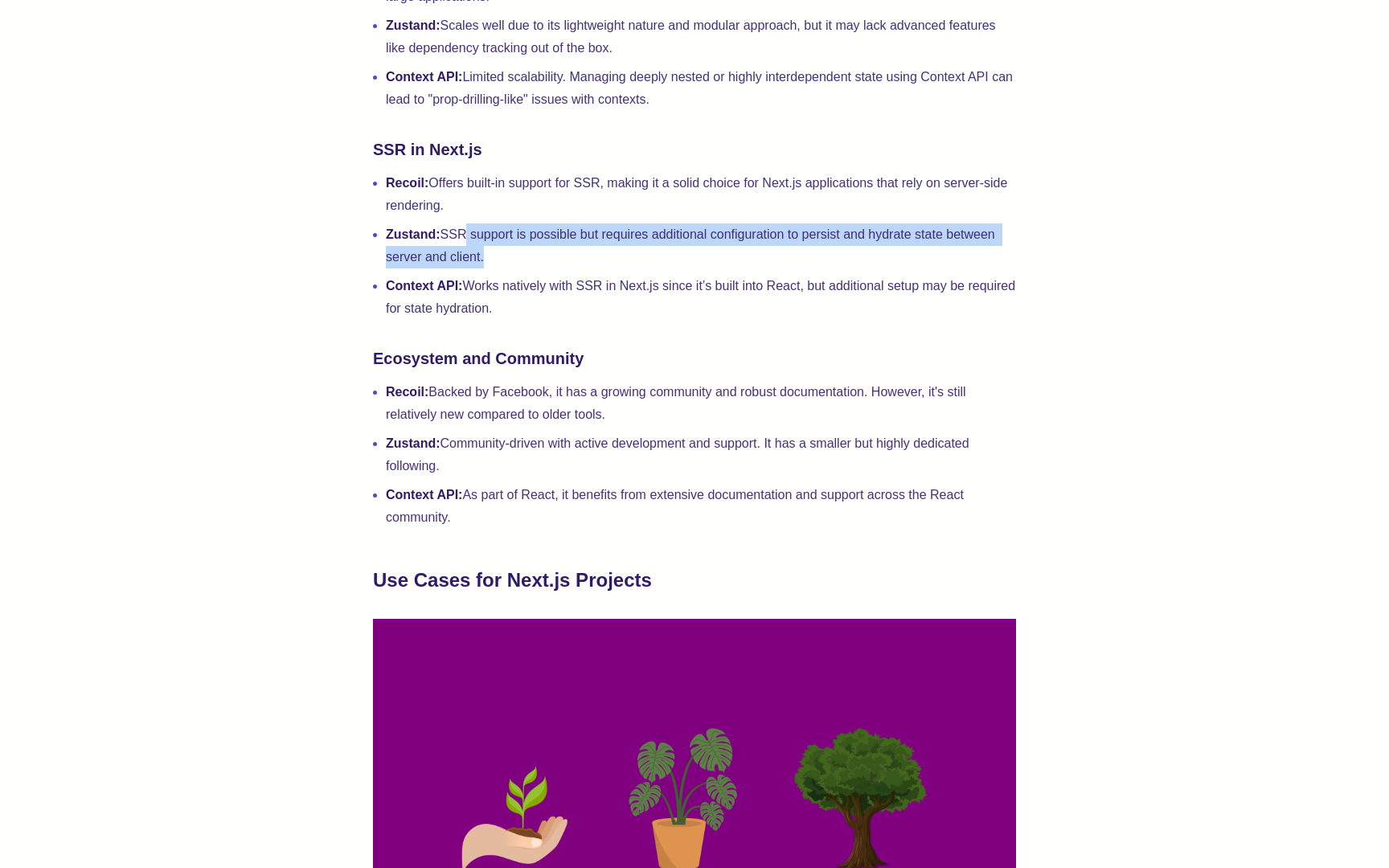
scroll to position [2879, 0]
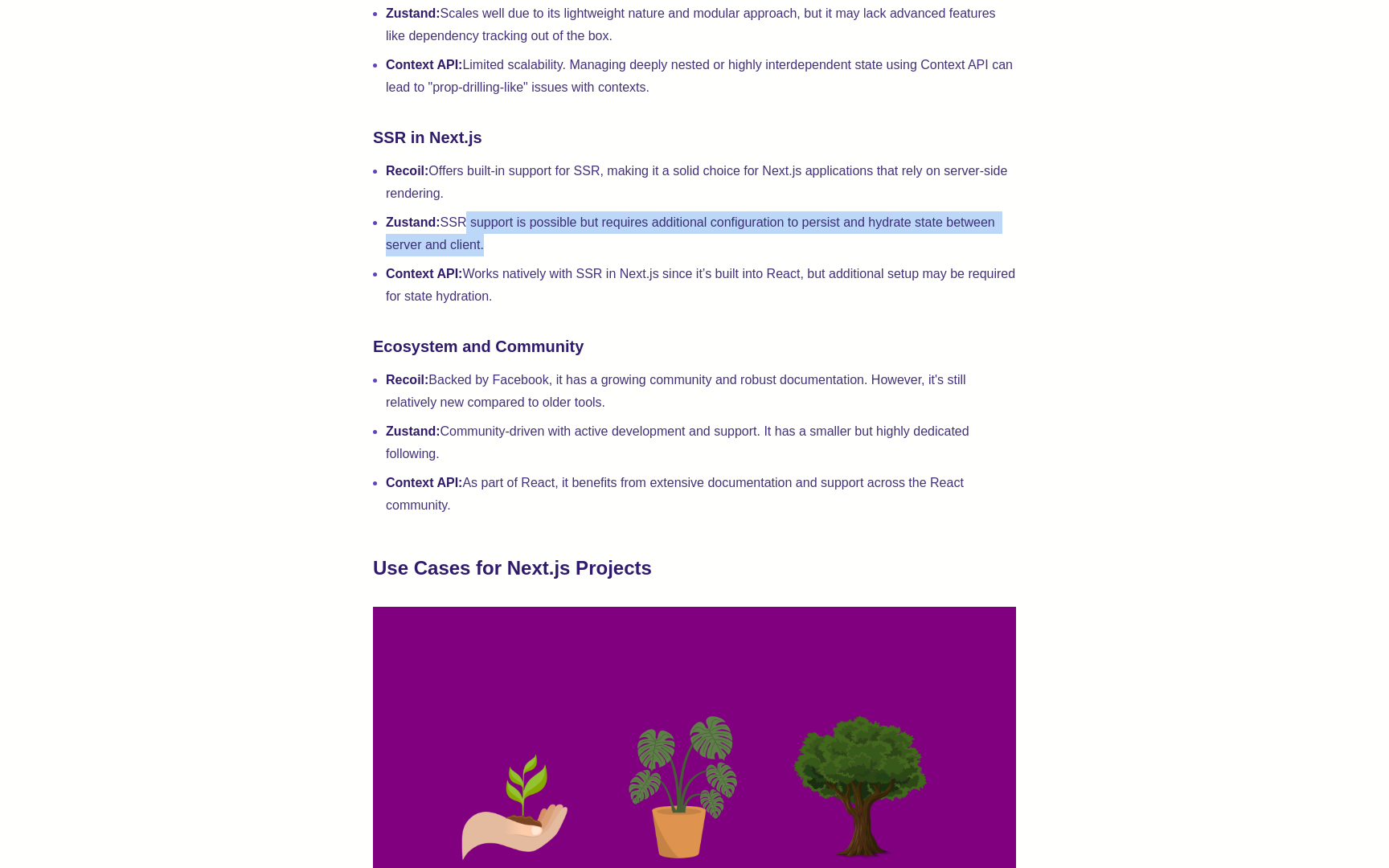
drag, startPoint x: 441, startPoint y: 430, endPoint x: 481, endPoint y: 448, distance: 43.9
click at [476, 447] on li "Zustand: Community-driven with active development and support. It has a smaller…" at bounding box center [700, 443] width 630 height 45
click at [480, 448] on li "Zustand: Community-driven with active development and support. It has a smaller…" at bounding box center [700, 443] width 630 height 45
drag, startPoint x: 432, startPoint y: 382, endPoint x: 621, endPoint y: 407, distance: 190.6
click at [621, 407] on li "Recoil: Backed by Facebook, it has a growing community and robust documentation…" at bounding box center [700, 392] width 630 height 45
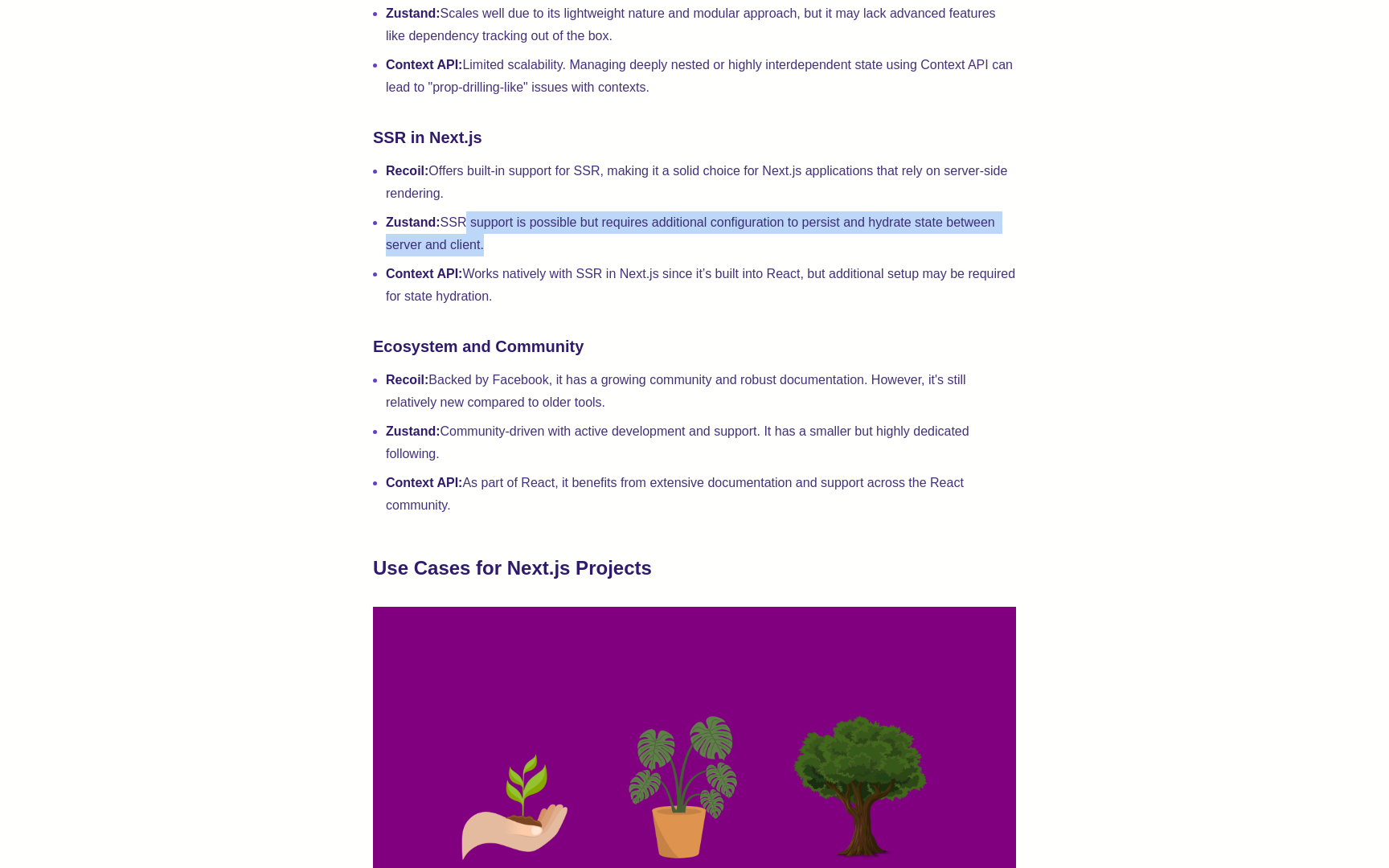
click at [621, 407] on li "Recoil: Backed by Facebook, it has a growing community and robust documentation…" at bounding box center [700, 392] width 630 height 45
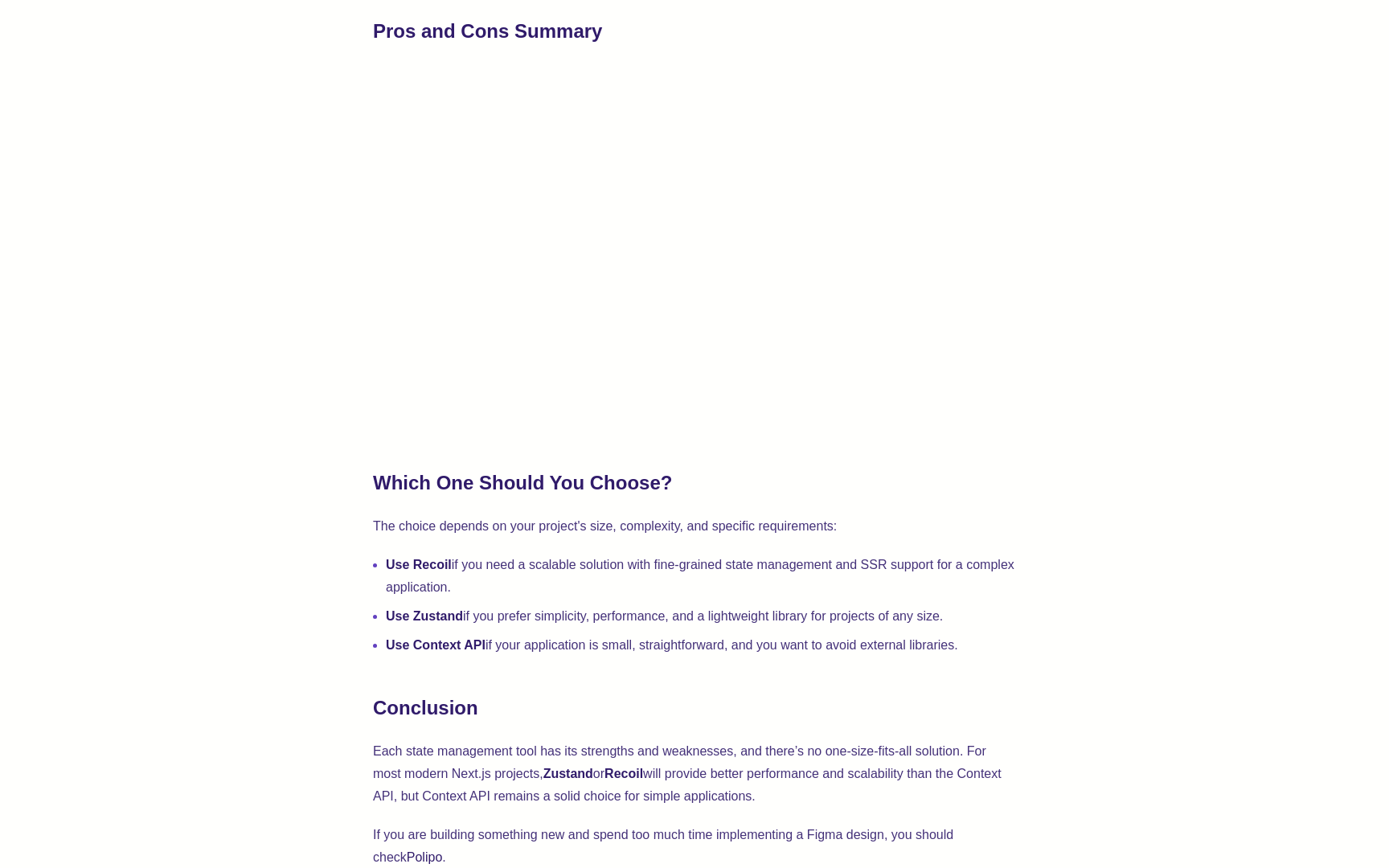
scroll to position [4425, 0]
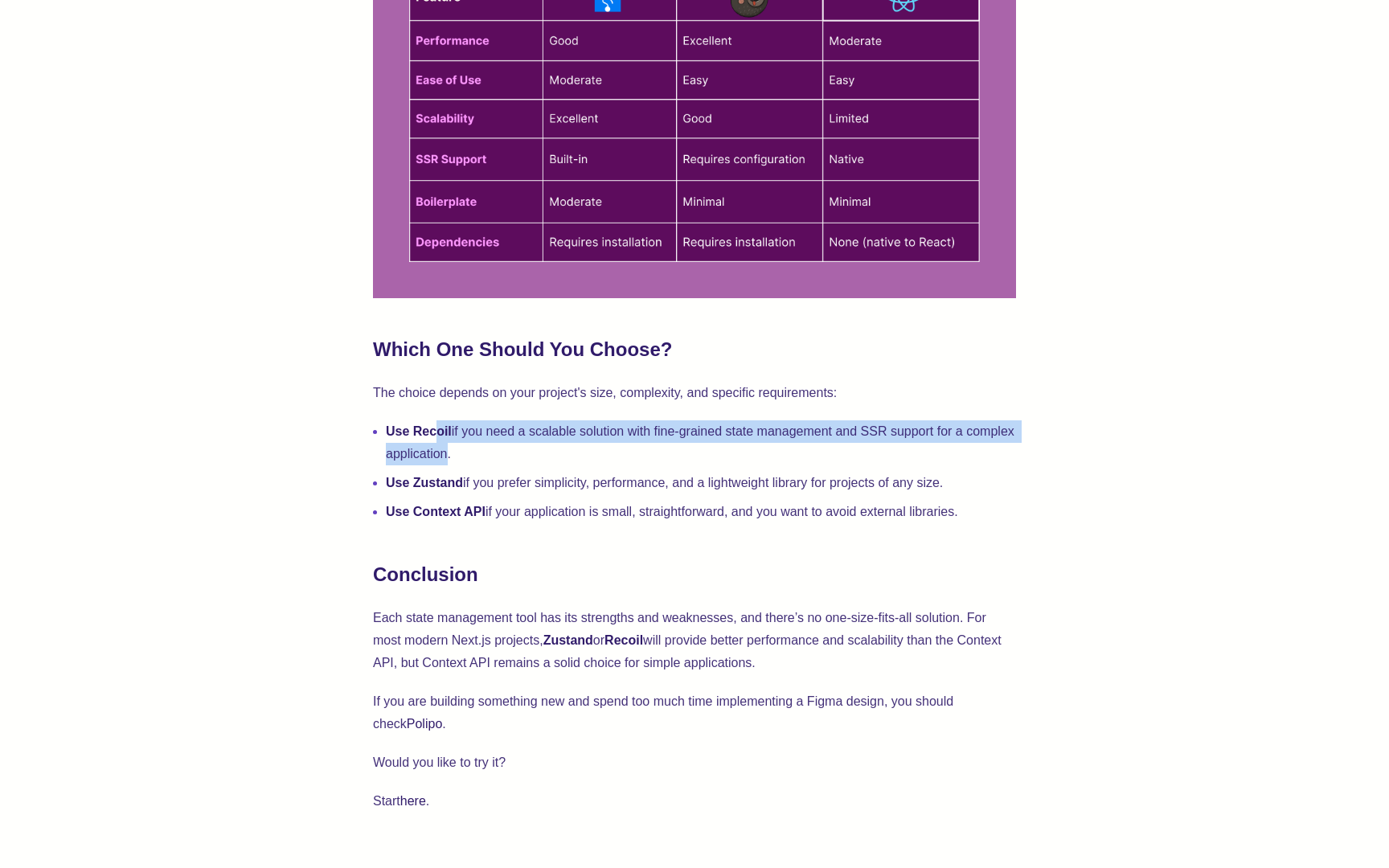
drag, startPoint x: 494, startPoint y: 456, endPoint x: 432, endPoint y: 435, distance: 65.5
click at [432, 435] on li "Use Recoil if you need a scalable solution with fine-grained state management a…" at bounding box center [700, 443] width 630 height 45
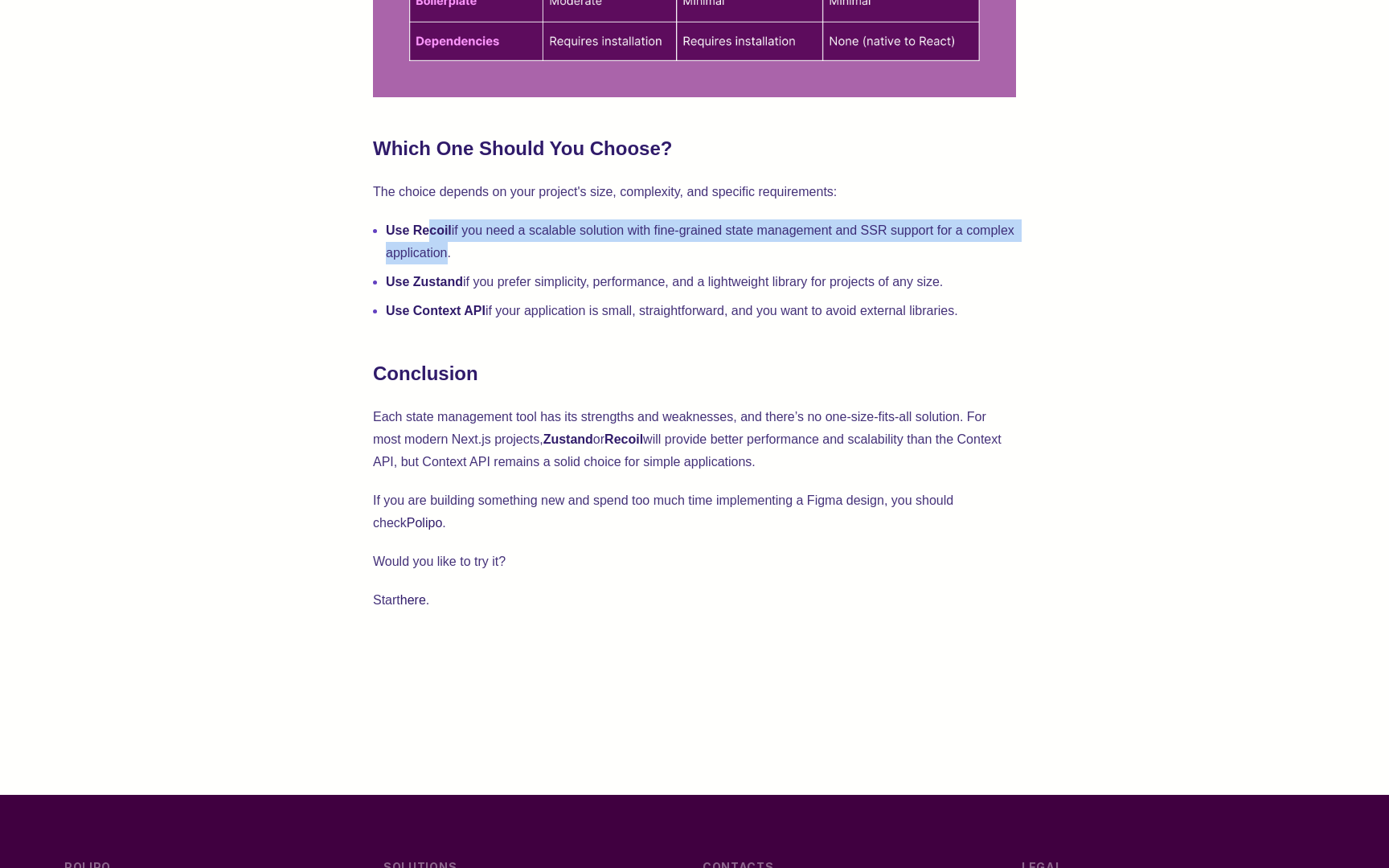
scroll to position [4736, 0]
